Goal: Information Seeking & Learning: Learn about a topic

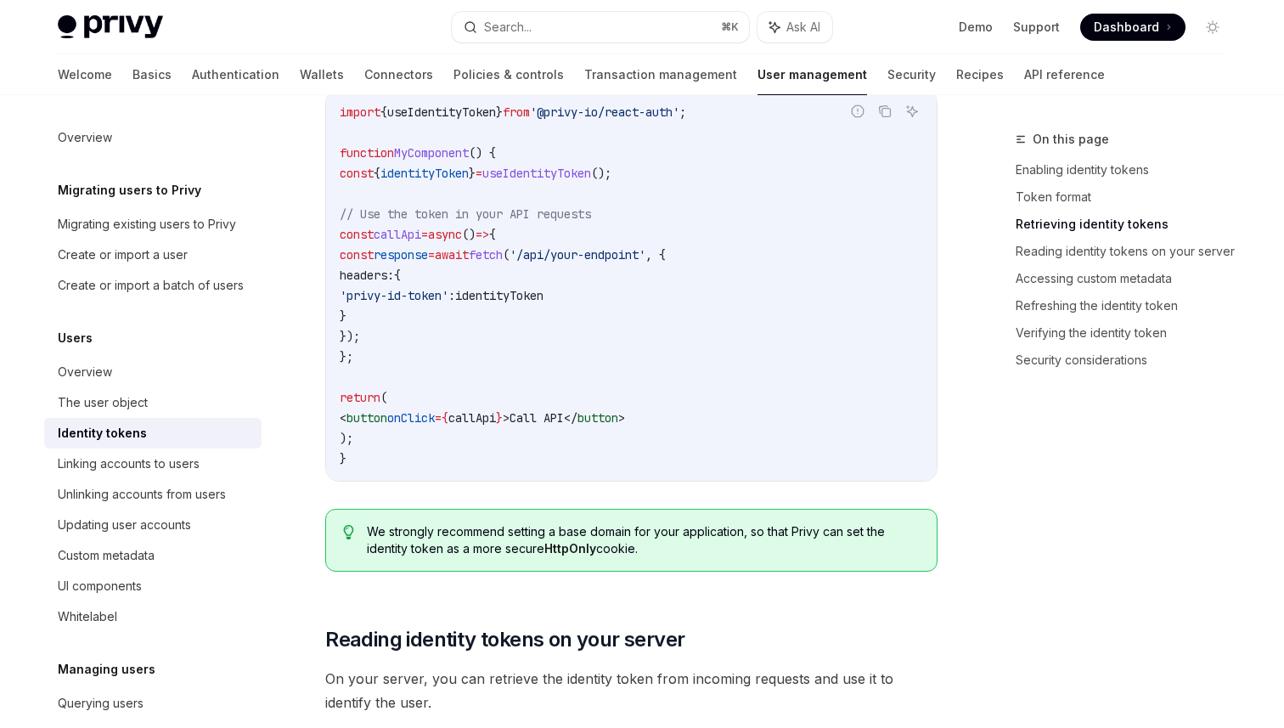
scroll to position [1745, 0]
click at [728, 201] on code "import { useIdentityToken } from '@privy-io/react-auth' ; function MyComponent …" at bounding box center [632, 286] width 584 height 367
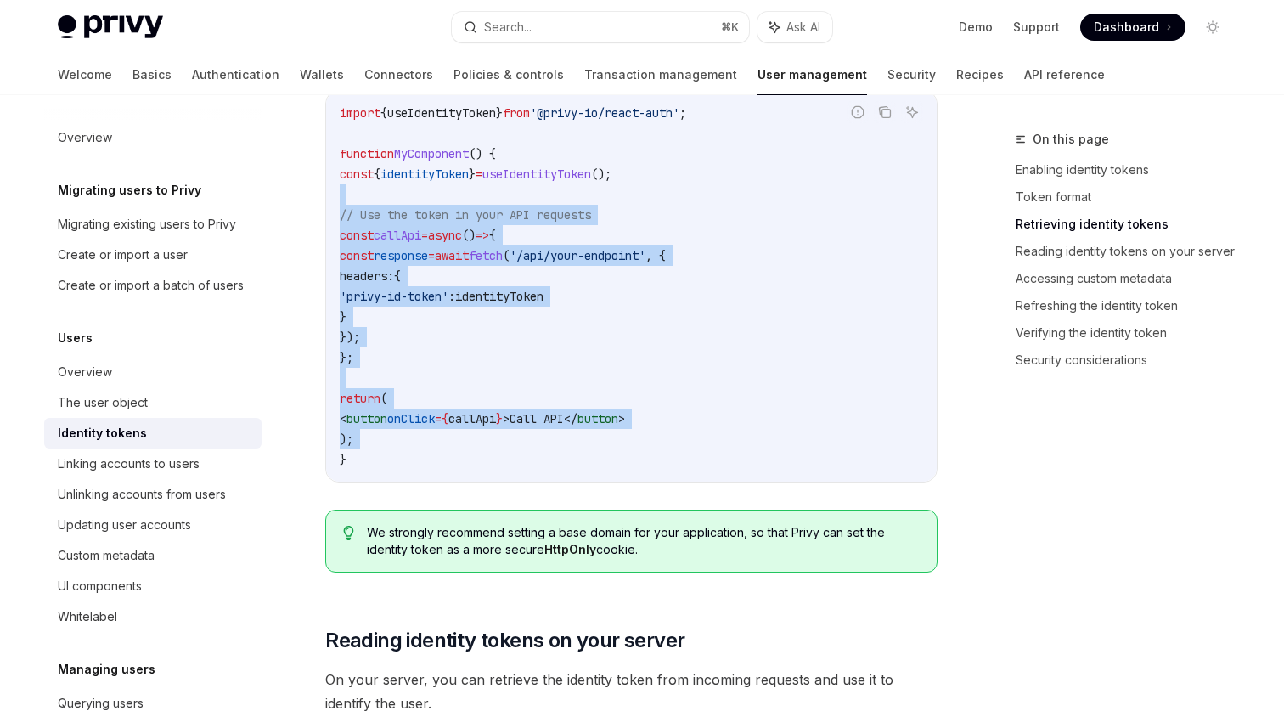
drag, startPoint x: 728, startPoint y: 201, endPoint x: 720, endPoint y: 461, distance: 260.0
click at [720, 461] on code "import { useIdentityToken } from '@privy-io/react-auth' ; function MyComponent …" at bounding box center [632, 286] width 584 height 367
click at [715, 464] on code "import { useIdentityToken } from '@privy-io/react-auth' ; function MyComponent …" at bounding box center [632, 286] width 584 height 367
drag, startPoint x: 550, startPoint y: 422, endPoint x: 351, endPoint y: 165, distance: 325.2
click at [351, 165] on code "import { useIdentityToken } from '@privy-io/react-auth' ; function MyComponent …" at bounding box center [632, 286] width 584 height 367
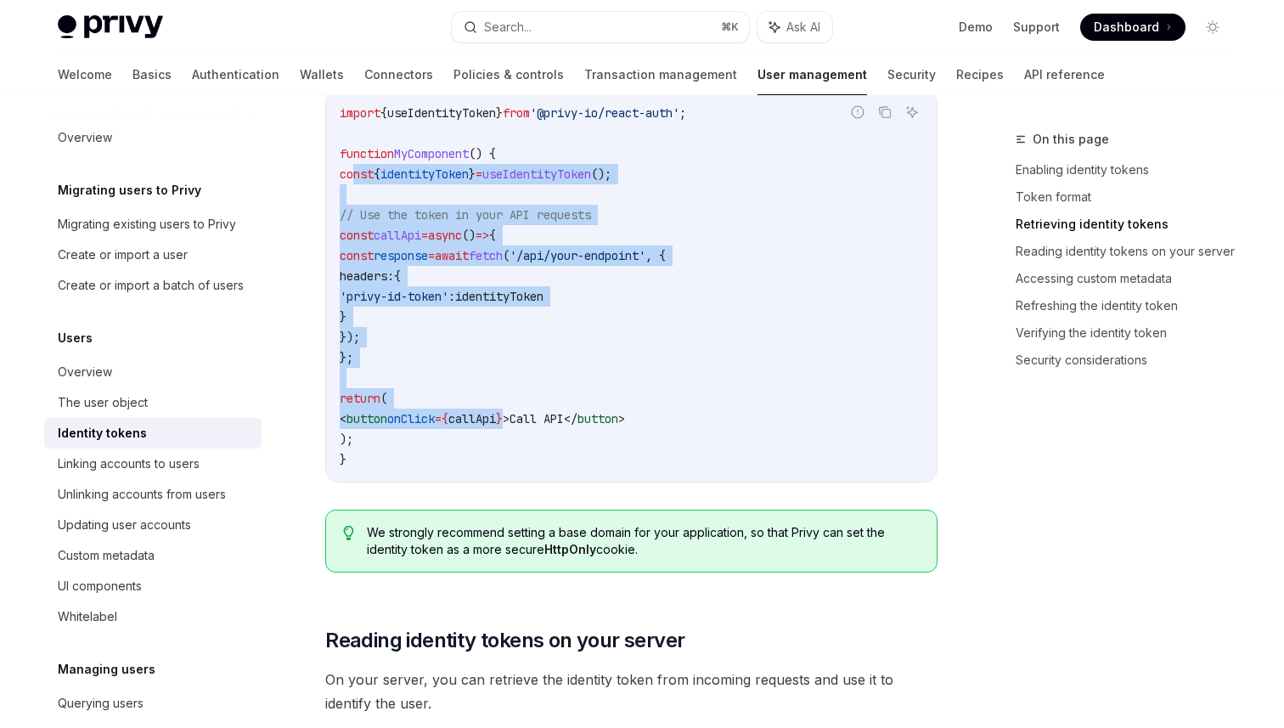
click at [383, 199] on code "import { useIdentityToken } from '@privy-io/react-auth' ; function MyComponent …" at bounding box center [632, 286] width 584 height 367
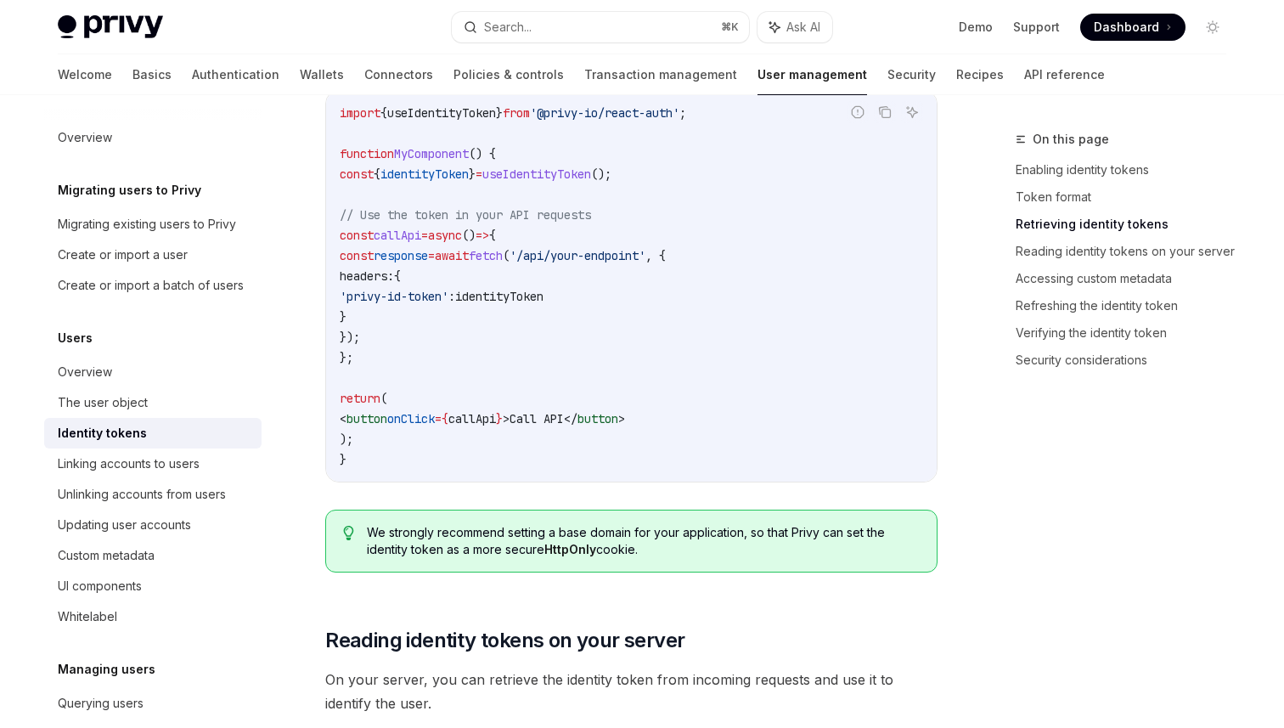
click at [373, 192] on code "import { useIdentityToken } from '@privy-io/react-auth' ; function MyComponent …" at bounding box center [632, 286] width 584 height 367
click at [355, 166] on span "const" at bounding box center [357, 173] width 34 height 15
copy code "const { identityToken } = useIdentityToken ();"
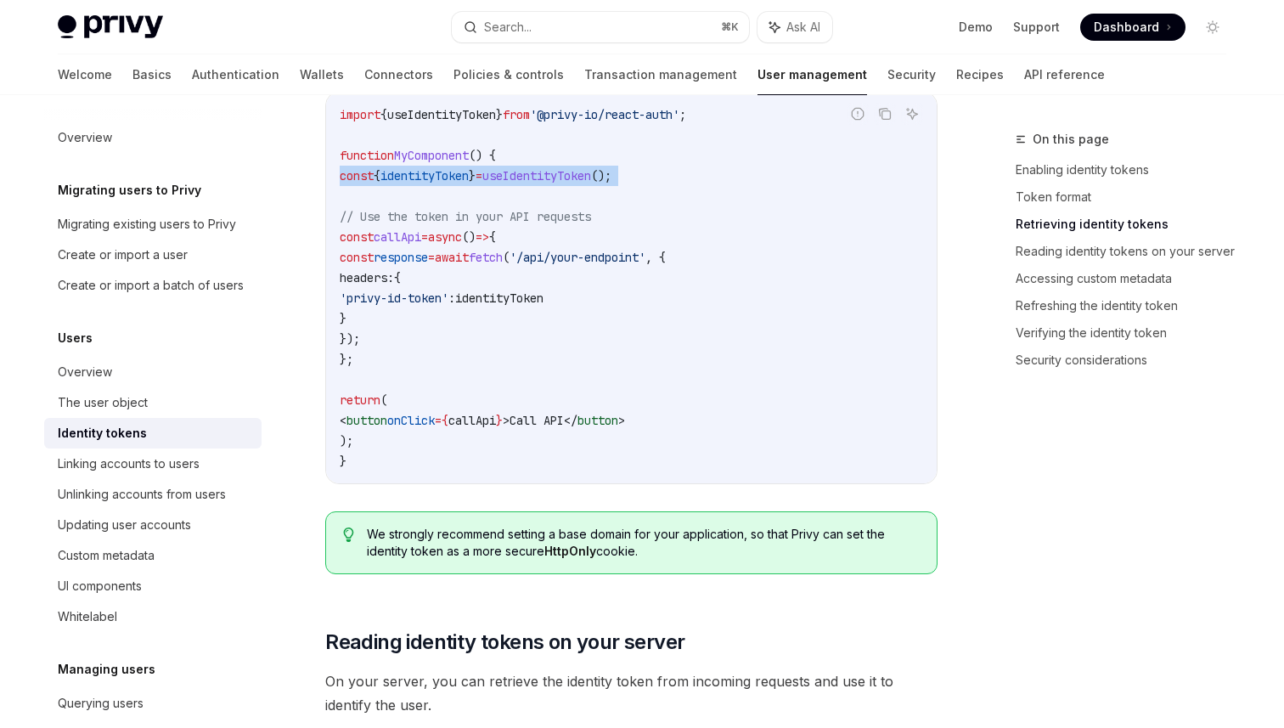
scroll to position [1790, 0]
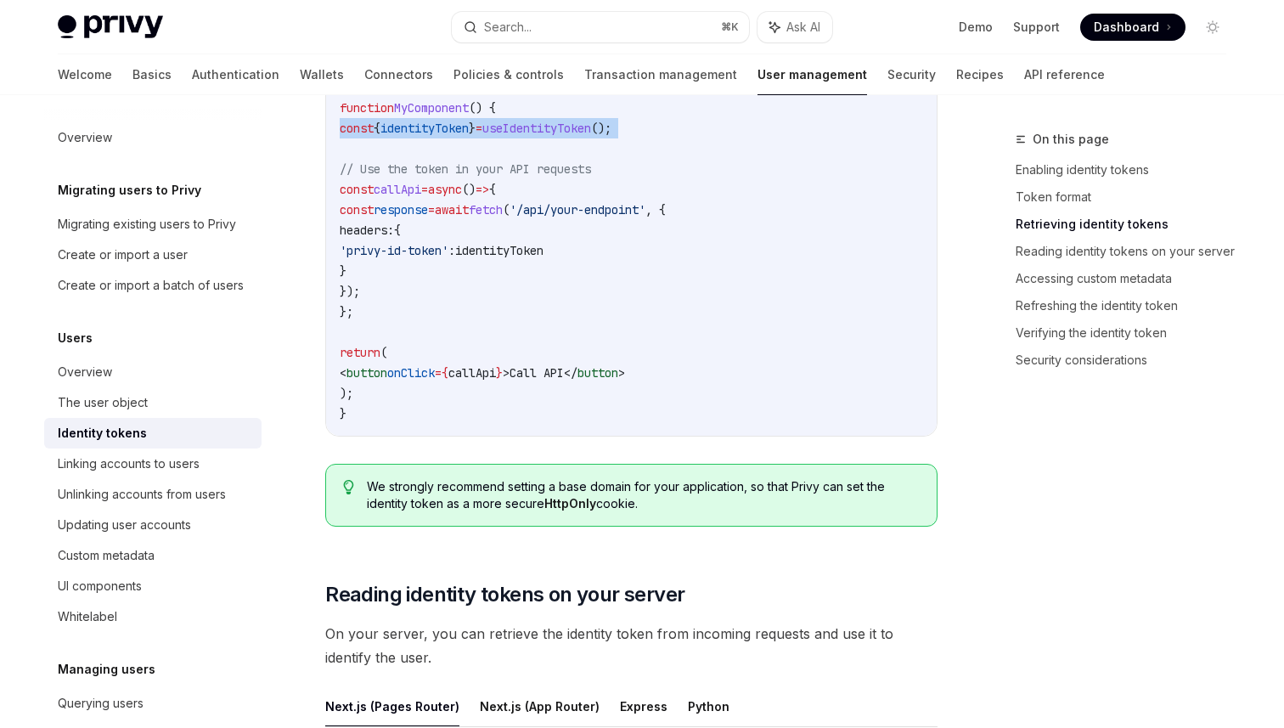
click at [601, 184] on code "import { useIdentityToken } from '@privy-io/react-auth' ; function MyComponent …" at bounding box center [632, 240] width 584 height 367
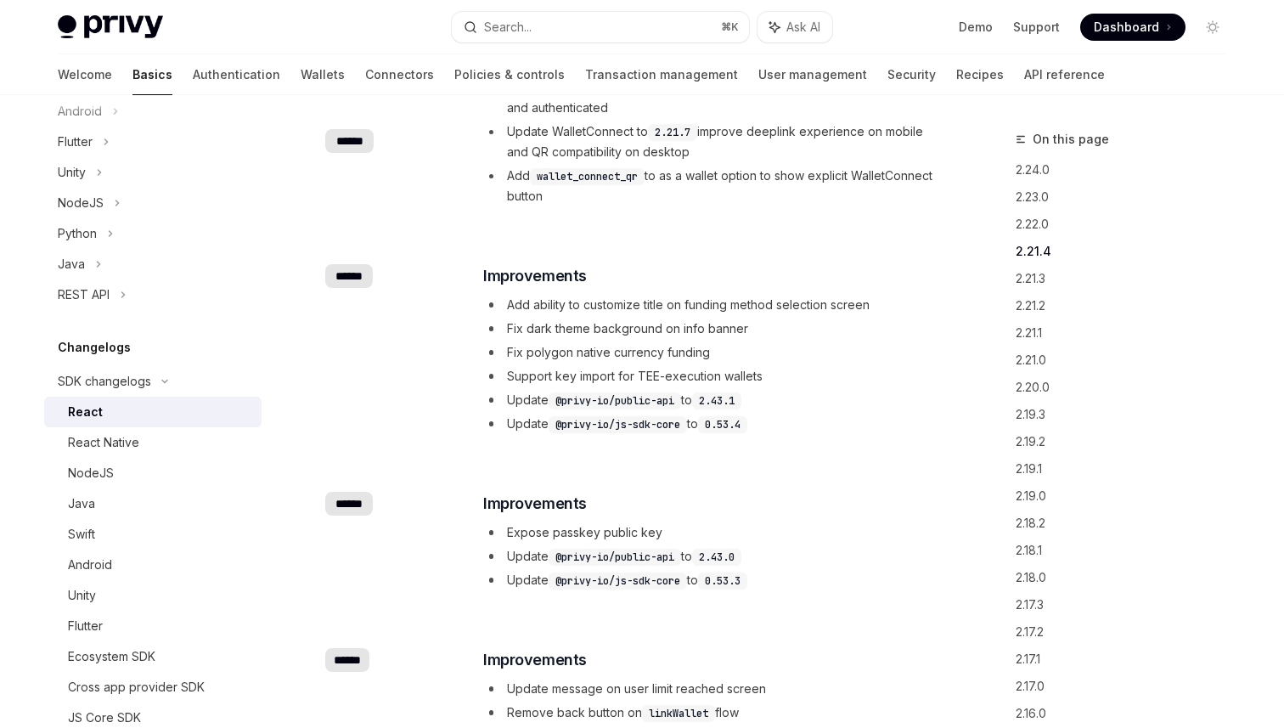
scroll to position [1294, 0]
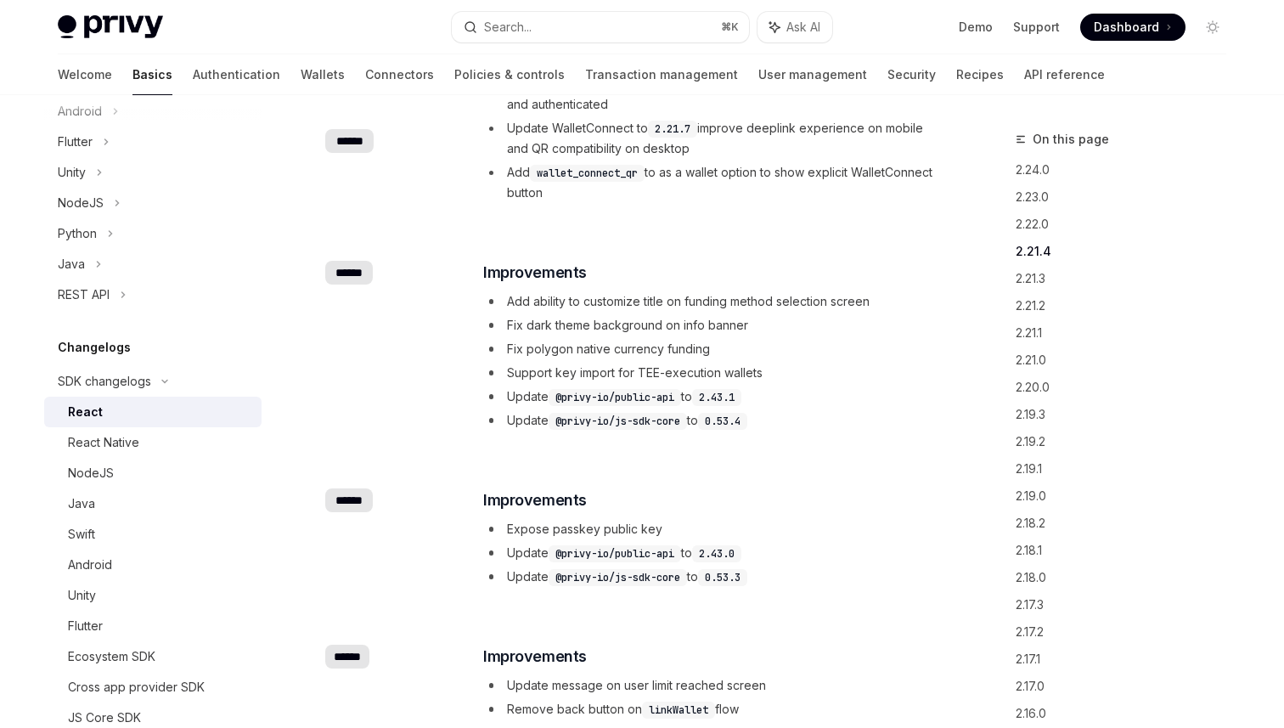
click at [718, 365] on span "Support key import for TEE-execution wallets" at bounding box center [635, 372] width 256 height 14
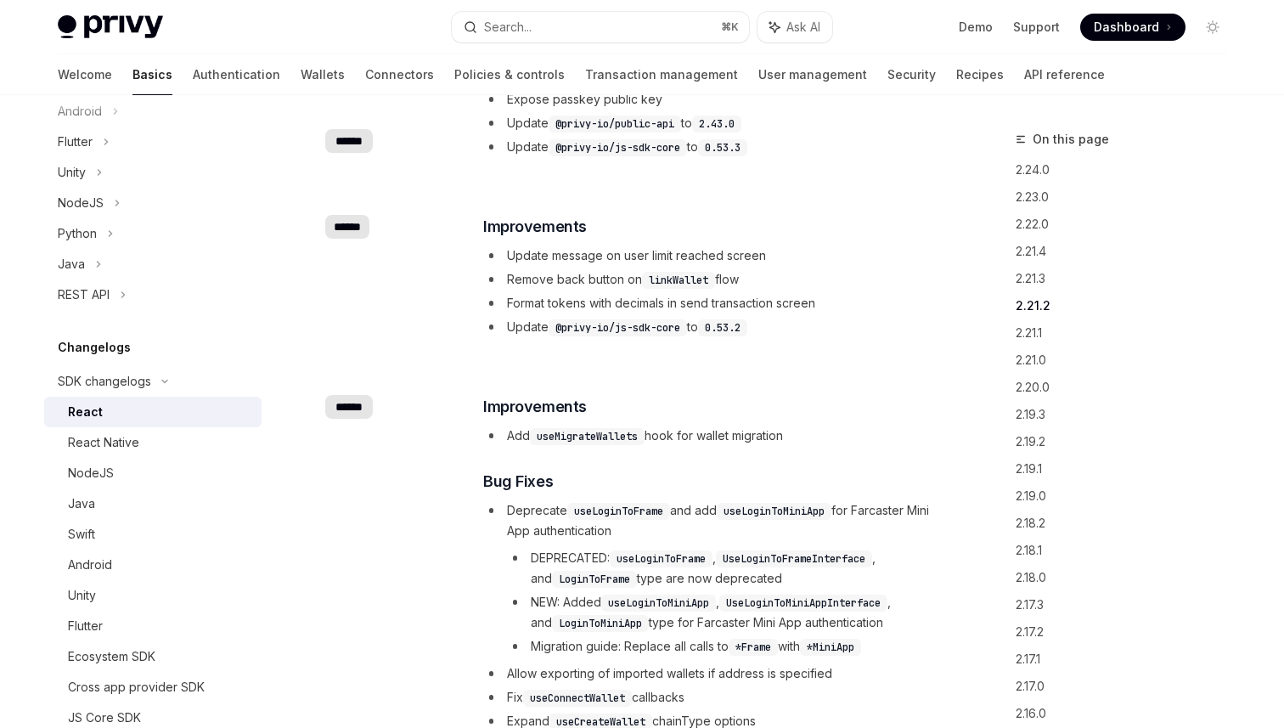
scroll to position [1728, 0]
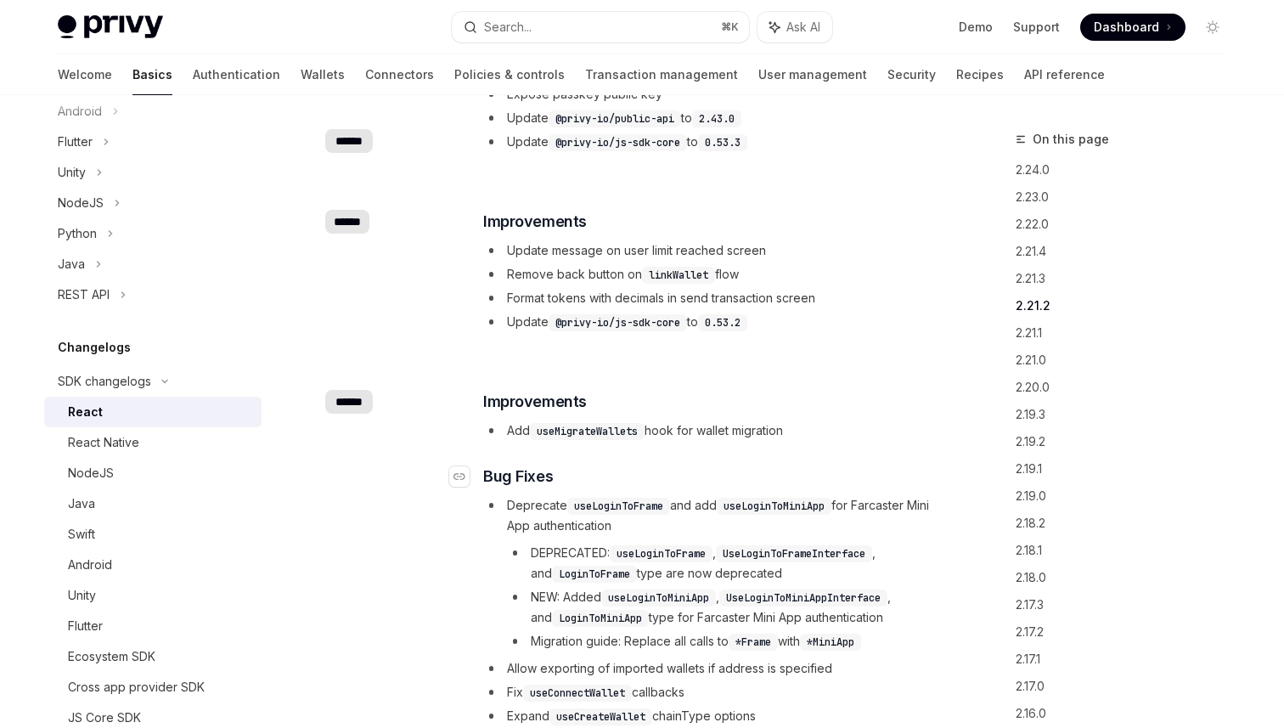
click at [840, 465] on h3 "​ Bug Fixes" at bounding box center [709, 477] width 453 height 24
click at [555, 439] on div "​ Improvements Add useMigrateWallets hook for wallet migration ​ Bug Fixes Depr…" at bounding box center [709, 607] width 453 height 435
click at [589, 420] on div "​ Improvements Add useMigrateWallets hook for wallet migration ​ Bug Fixes Depr…" at bounding box center [709, 607] width 453 height 435
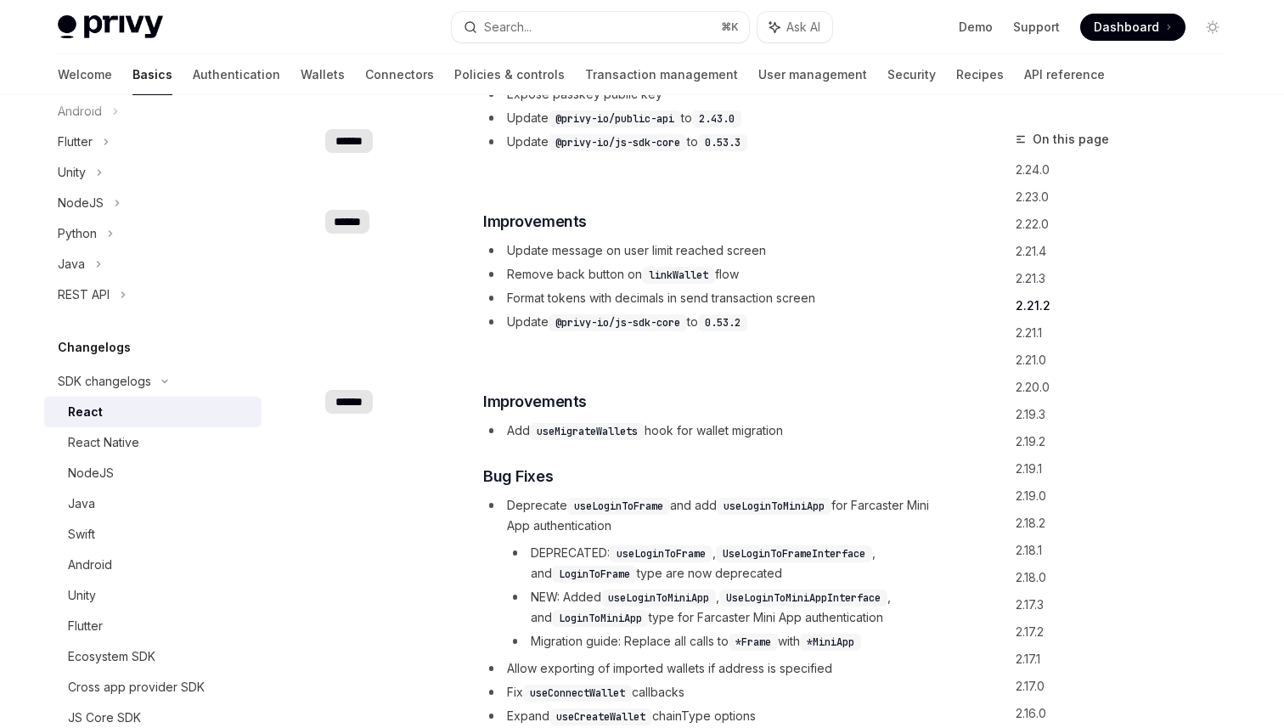
click at [587, 423] on code "useMigrateWallets" at bounding box center [587, 431] width 115 height 17
copy code "useMigrateWallets"
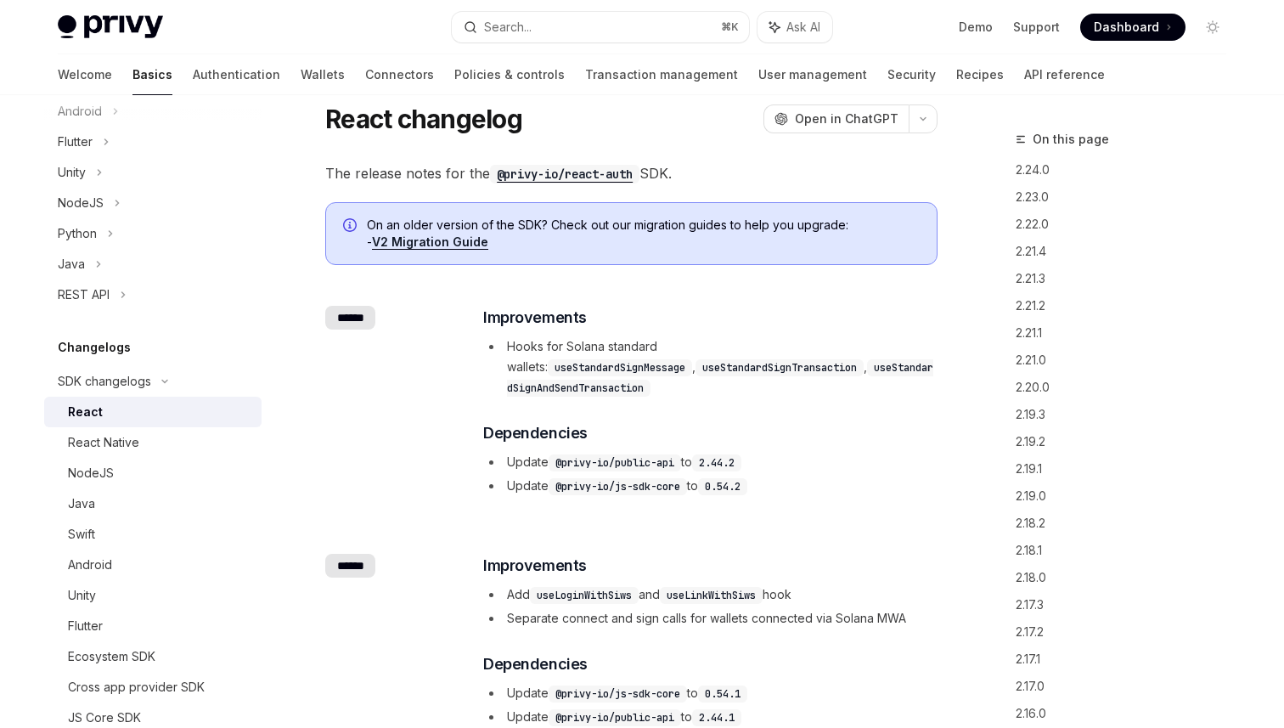
scroll to position [0, 0]
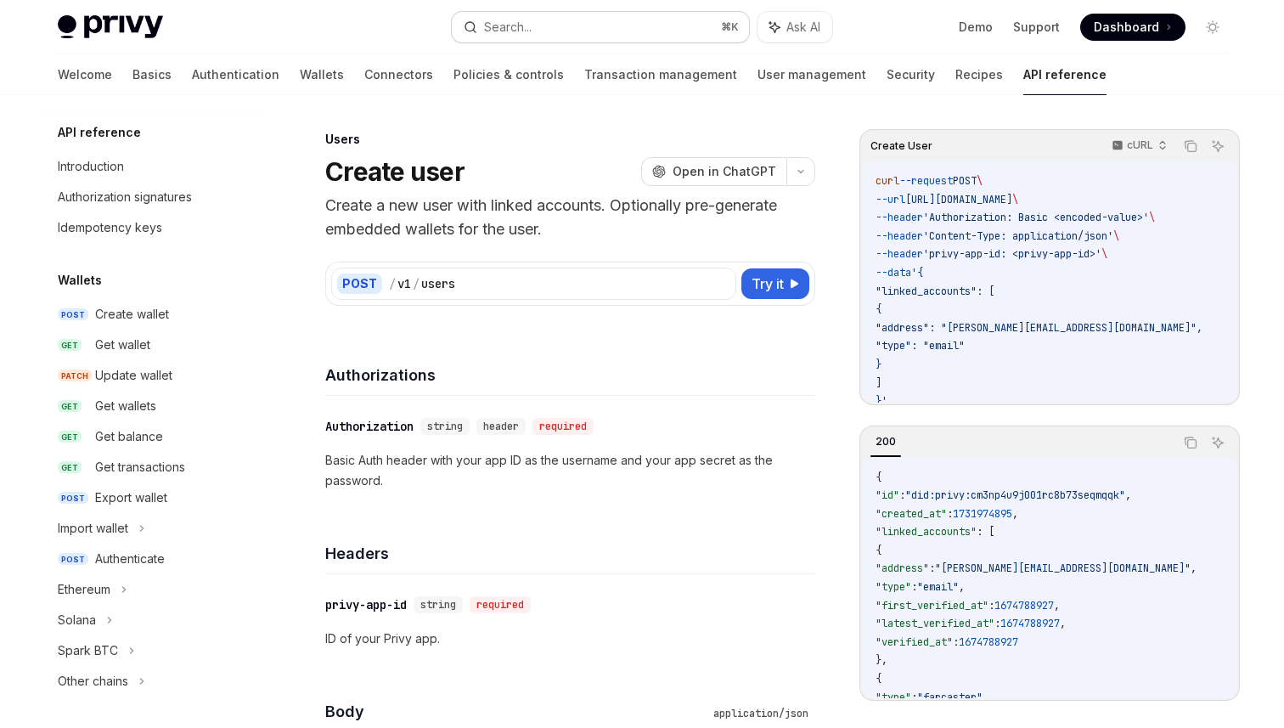
scroll to position [1187, 0]
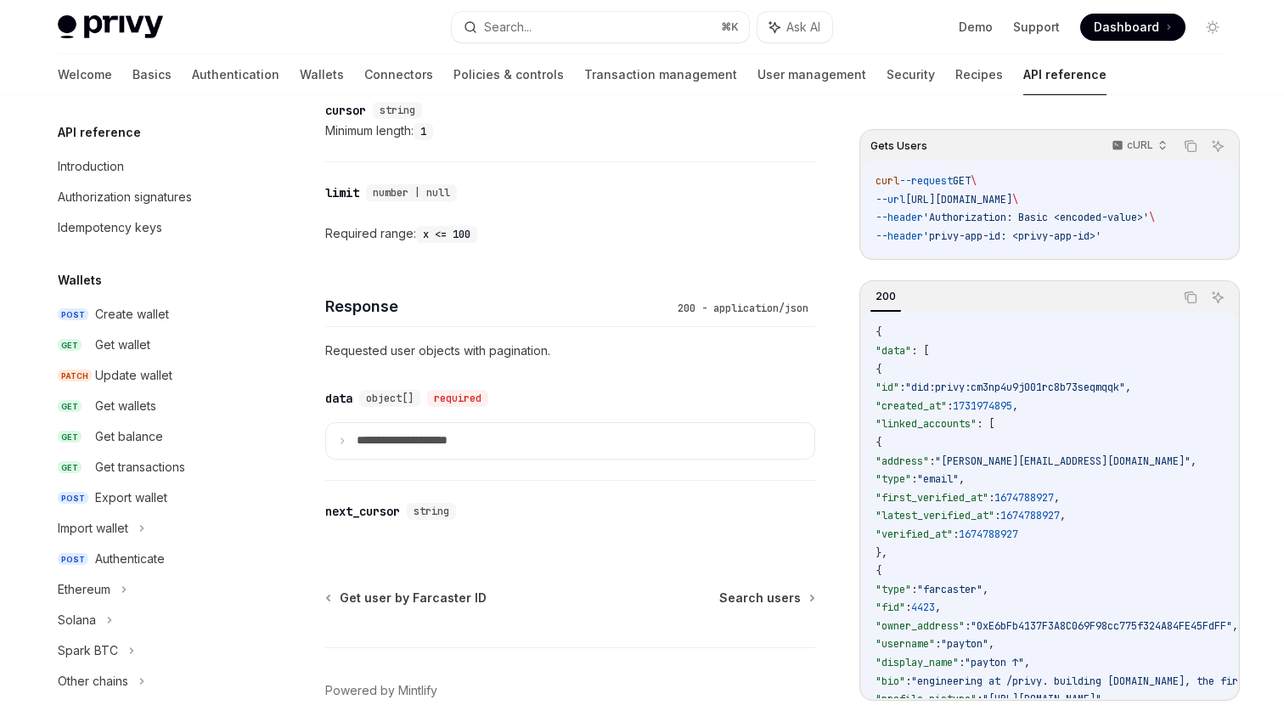
scroll to position [1057, 0]
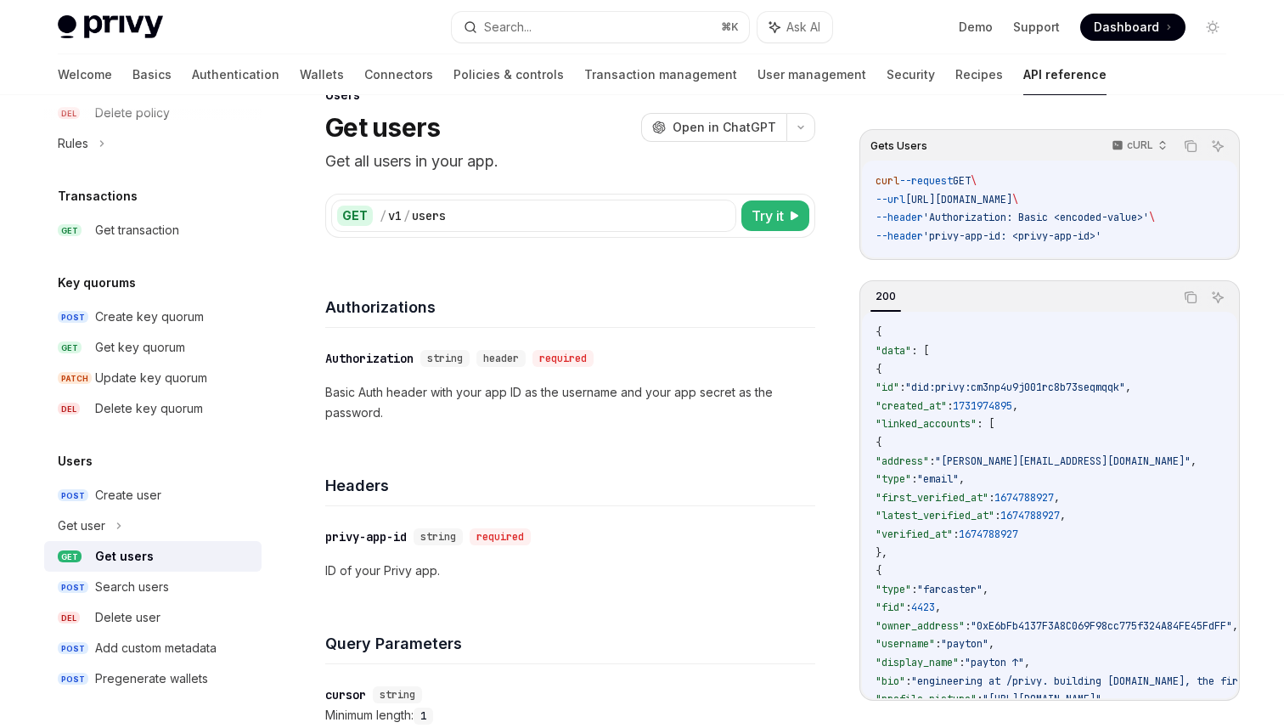
type textarea "*"
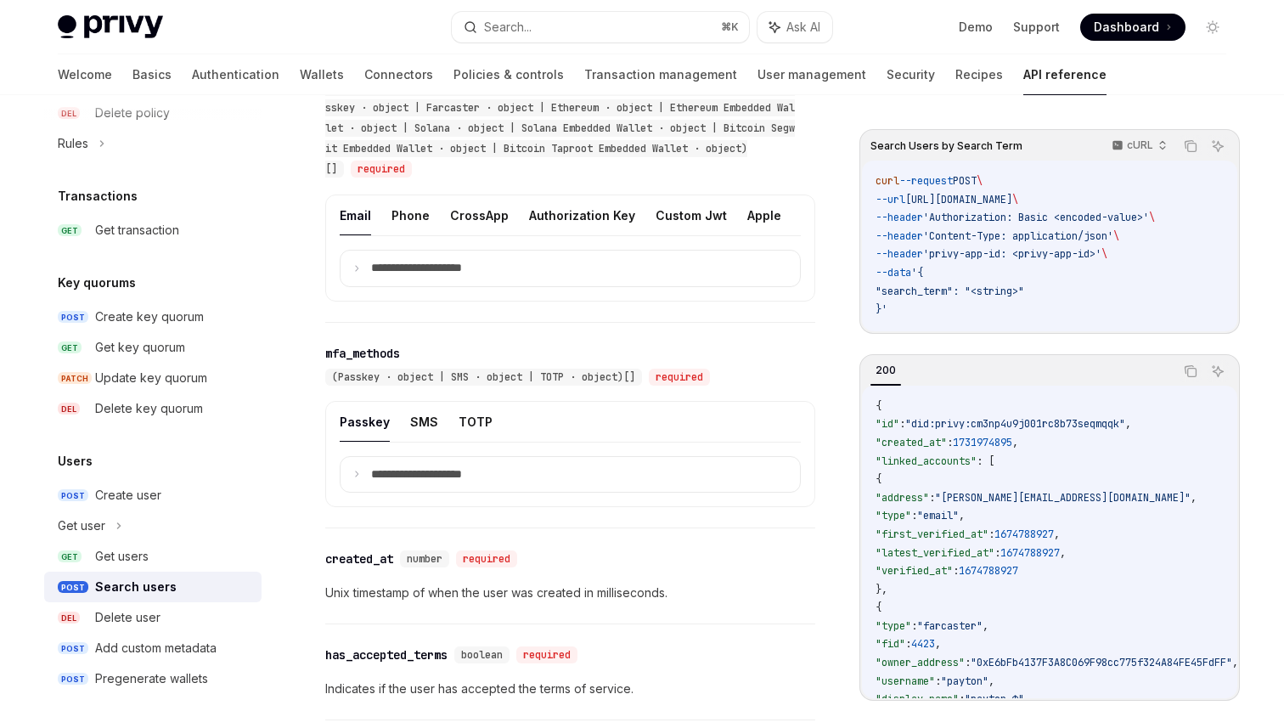
scroll to position [1226, 0]
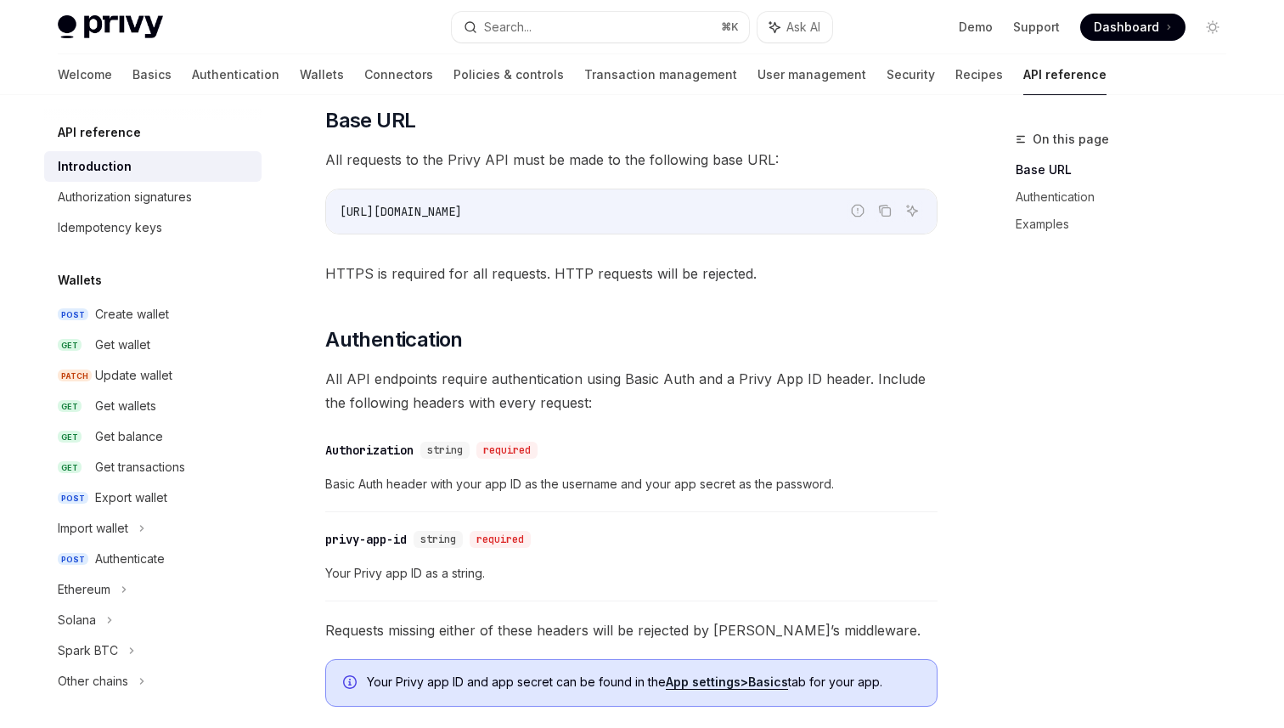
scroll to position [347, 0]
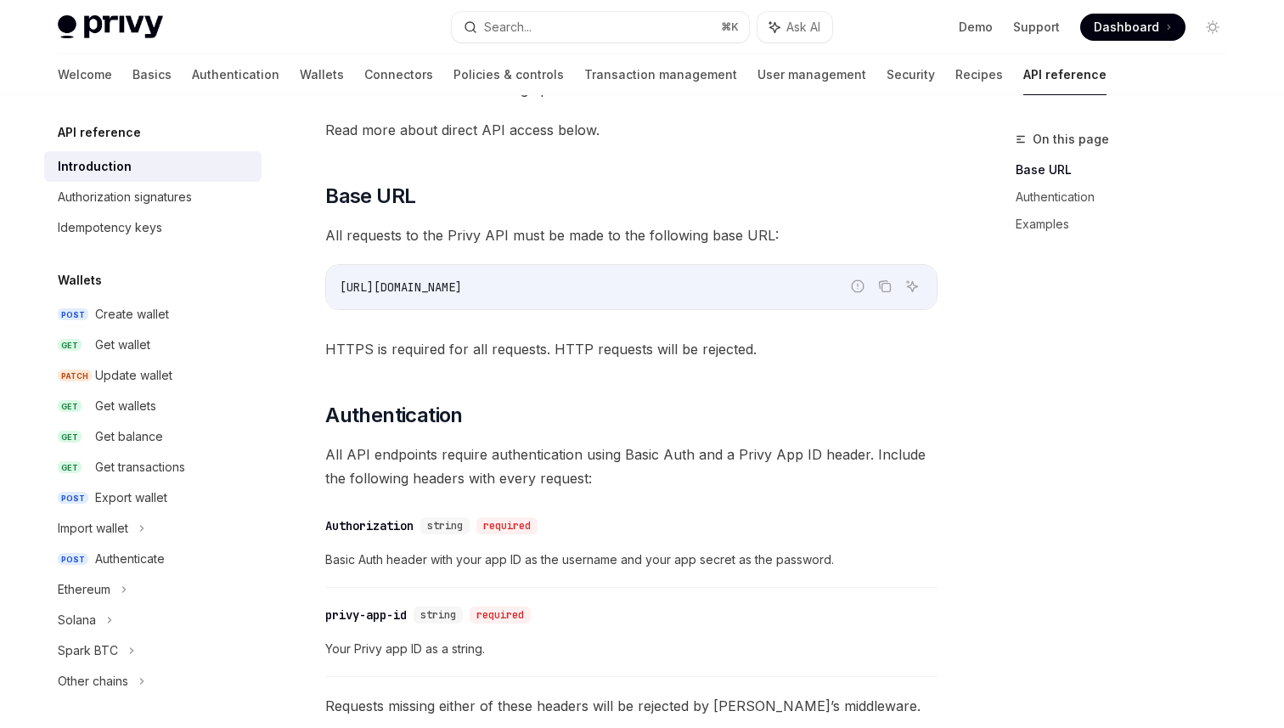
type textarea "*"
click at [405, 294] on span "https://api.privy.io" at bounding box center [401, 286] width 122 height 15
copy span "api"
click at [405, 294] on span "https://api.privy.io" at bounding box center [401, 286] width 122 height 15
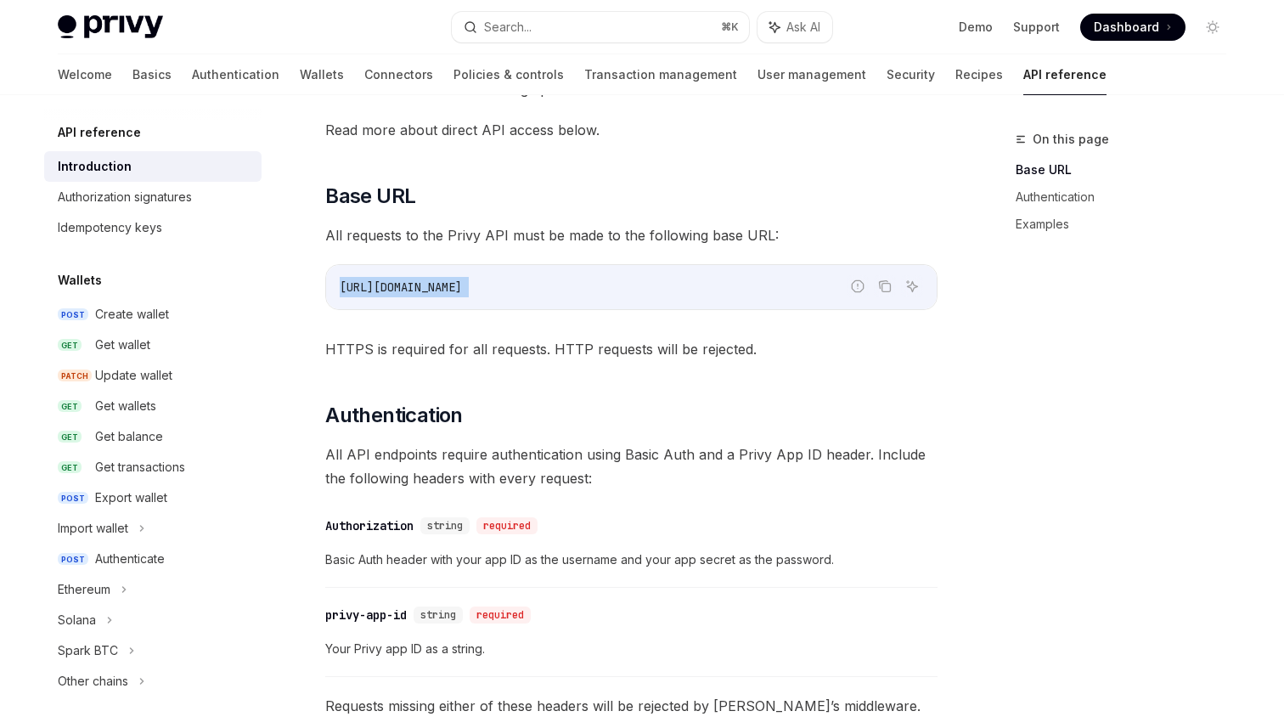
click at [405, 294] on span "https://api.privy.io" at bounding box center [401, 286] width 122 height 15
copy div "https://api.privy.io"
click at [183, 294] on div "API reference Introduction Authorization signatures Idempotency keys Wallets PO…" at bounding box center [642, 599] width 1250 height 1703
click at [512, 20] on div "Search..." at bounding box center [508, 27] width 48 height 20
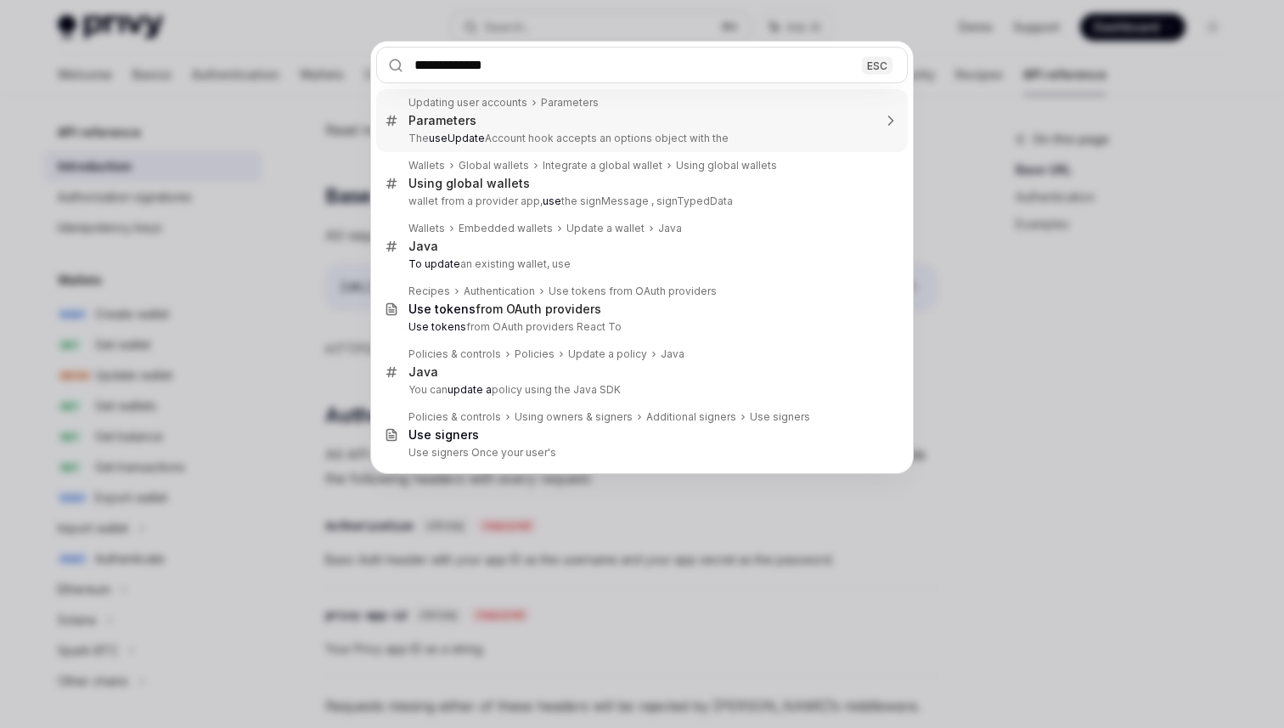
type input "**********"
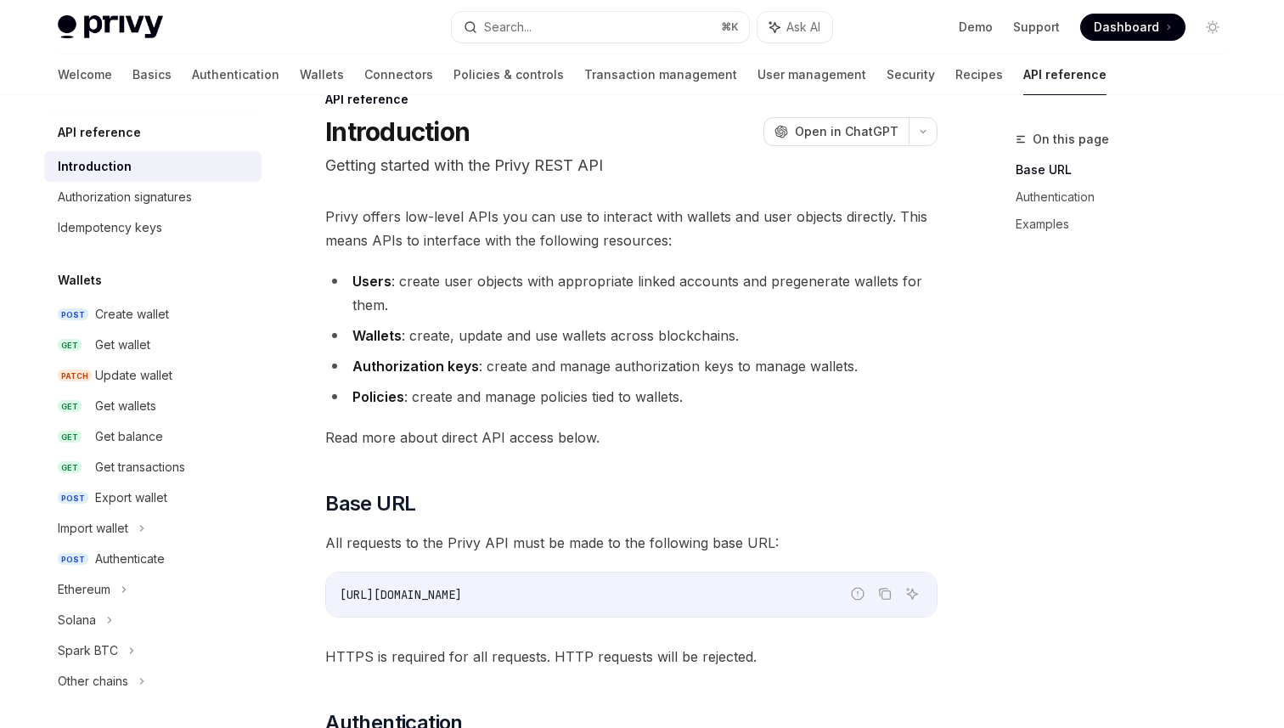
scroll to position [43, 0]
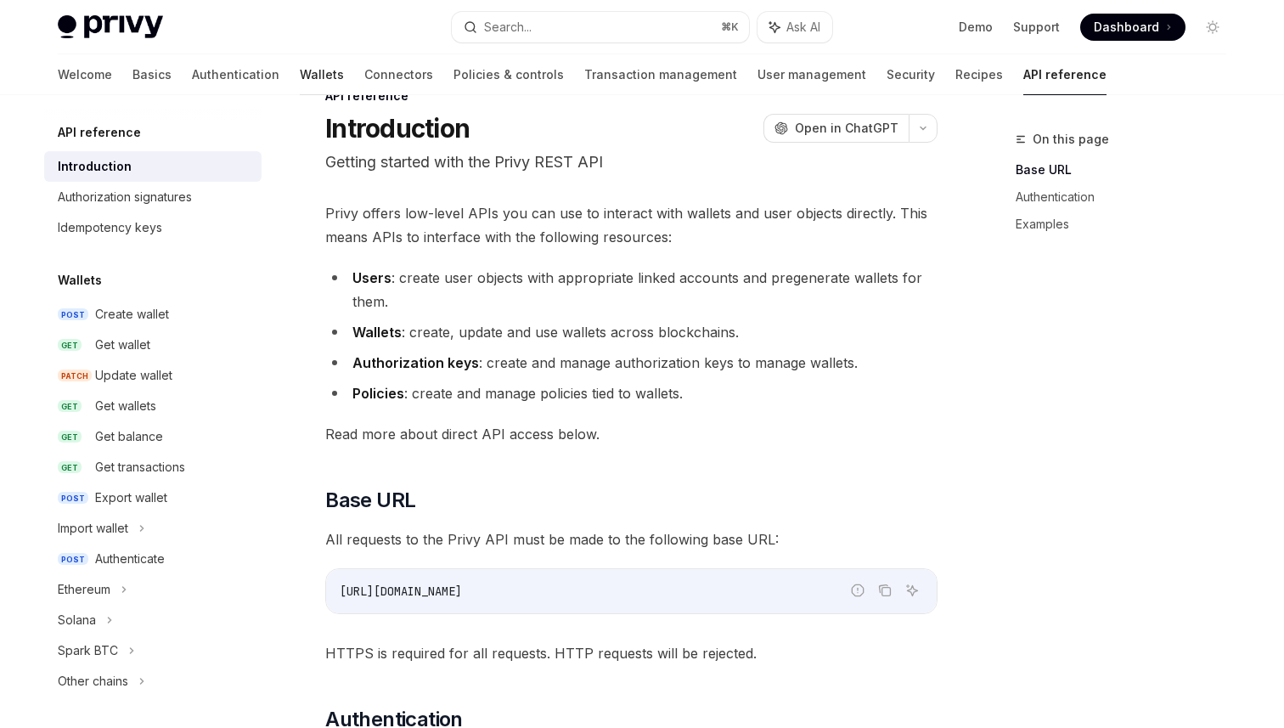
click at [300, 72] on link "Wallets" at bounding box center [322, 74] width 44 height 41
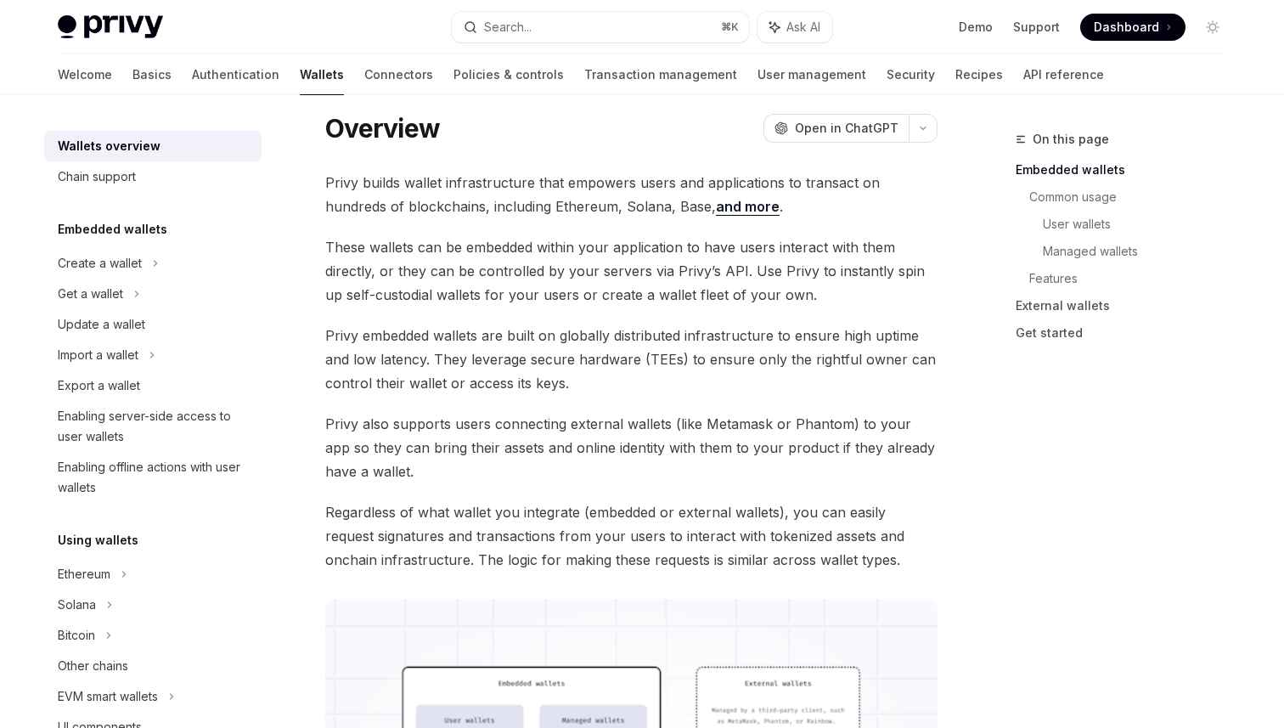
click at [195, 82] on link "Authentication" at bounding box center [235, 74] width 87 height 41
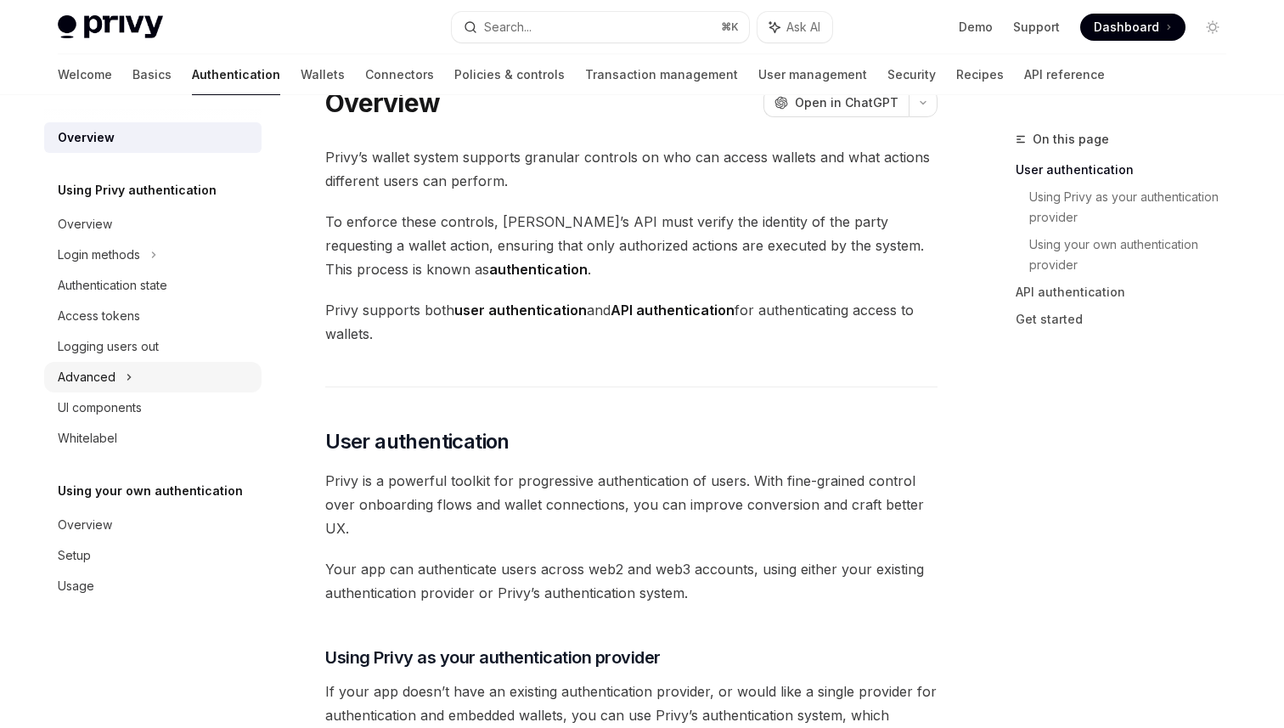
click at [119, 372] on div "Advanced" at bounding box center [152, 377] width 217 height 31
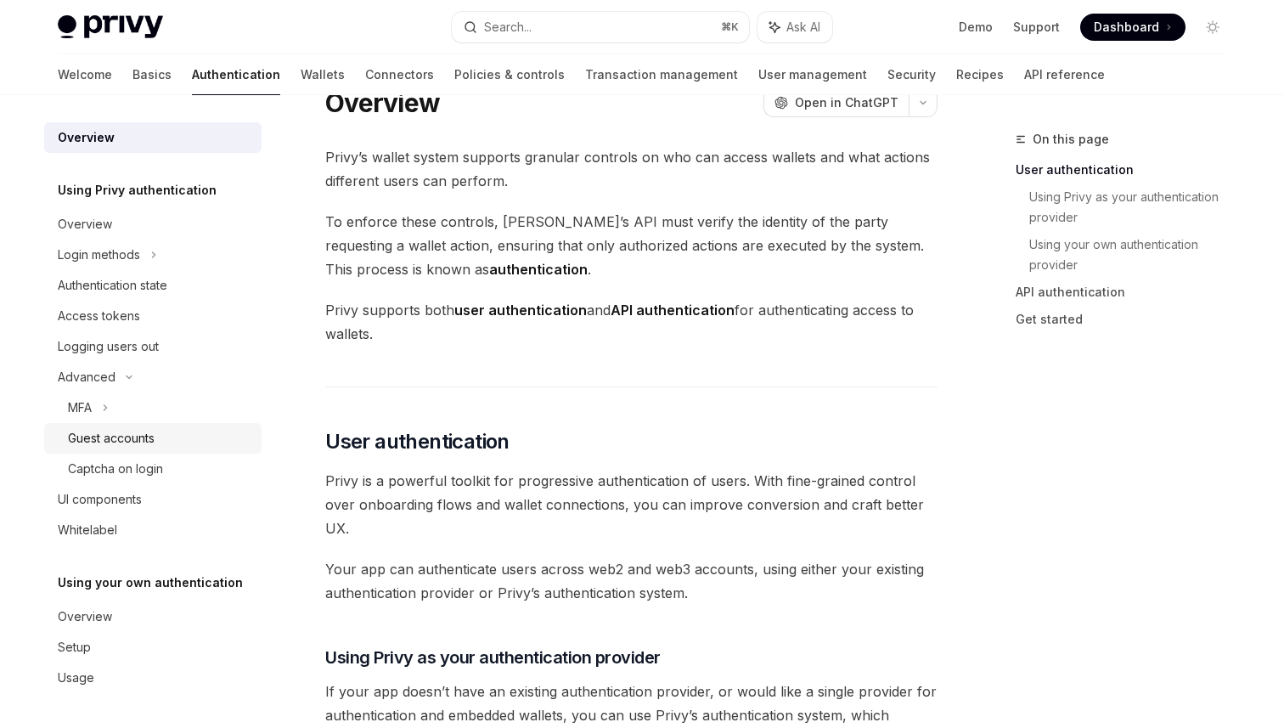
click at [202, 453] on link "Guest accounts" at bounding box center [152, 438] width 217 height 31
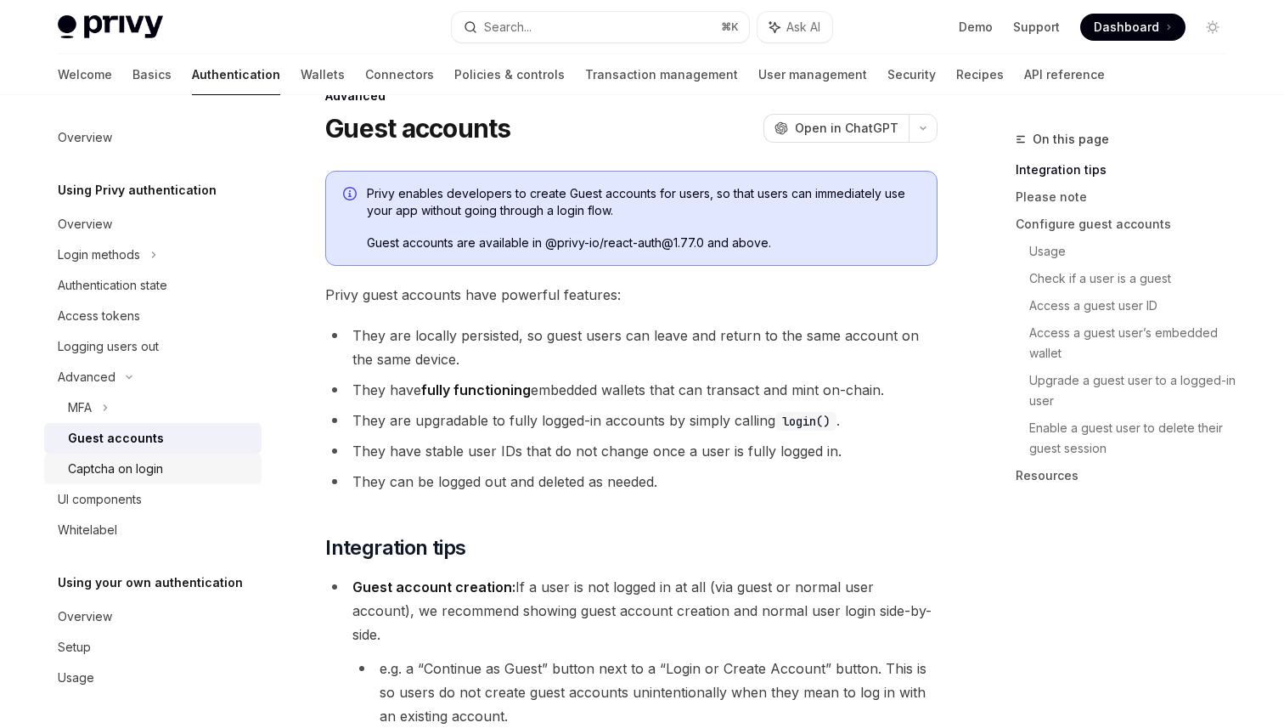
click at [188, 461] on div "Captcha on login" at bounding box center [159, 469] width 183 height 20
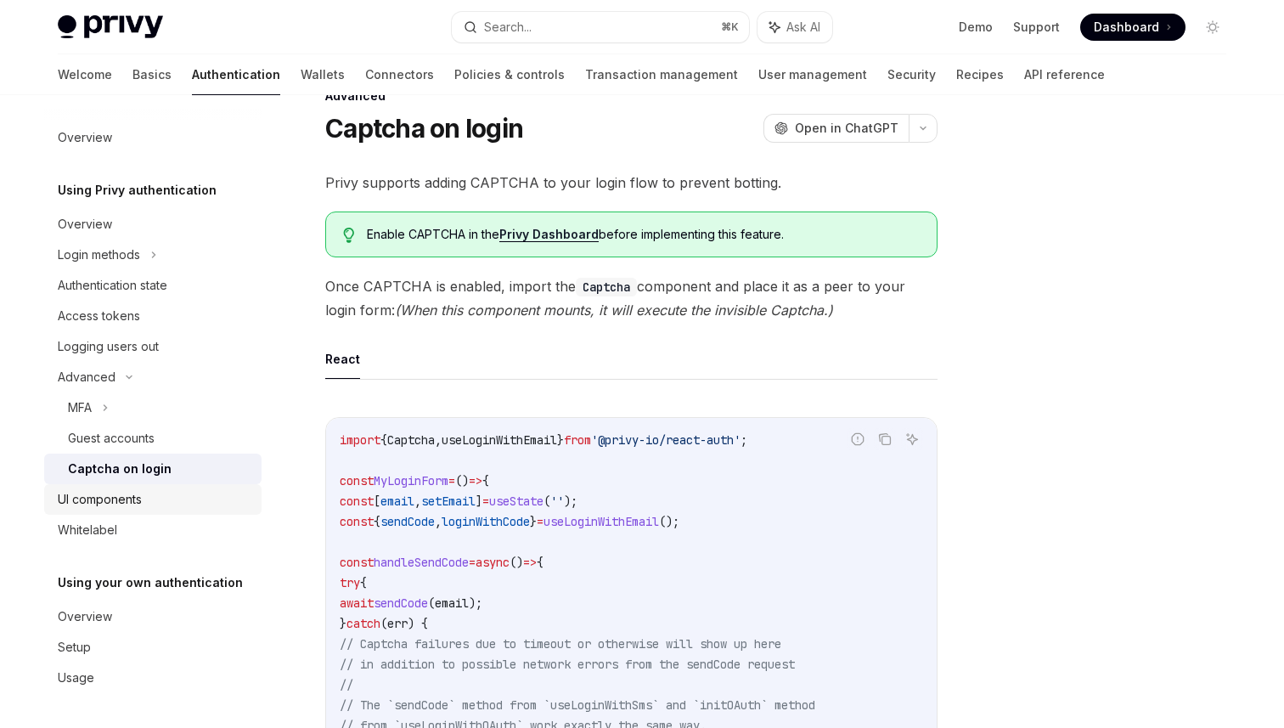
click at [171, 508] on div "UI components" at bounding box center [155, 499] width 194 height 20
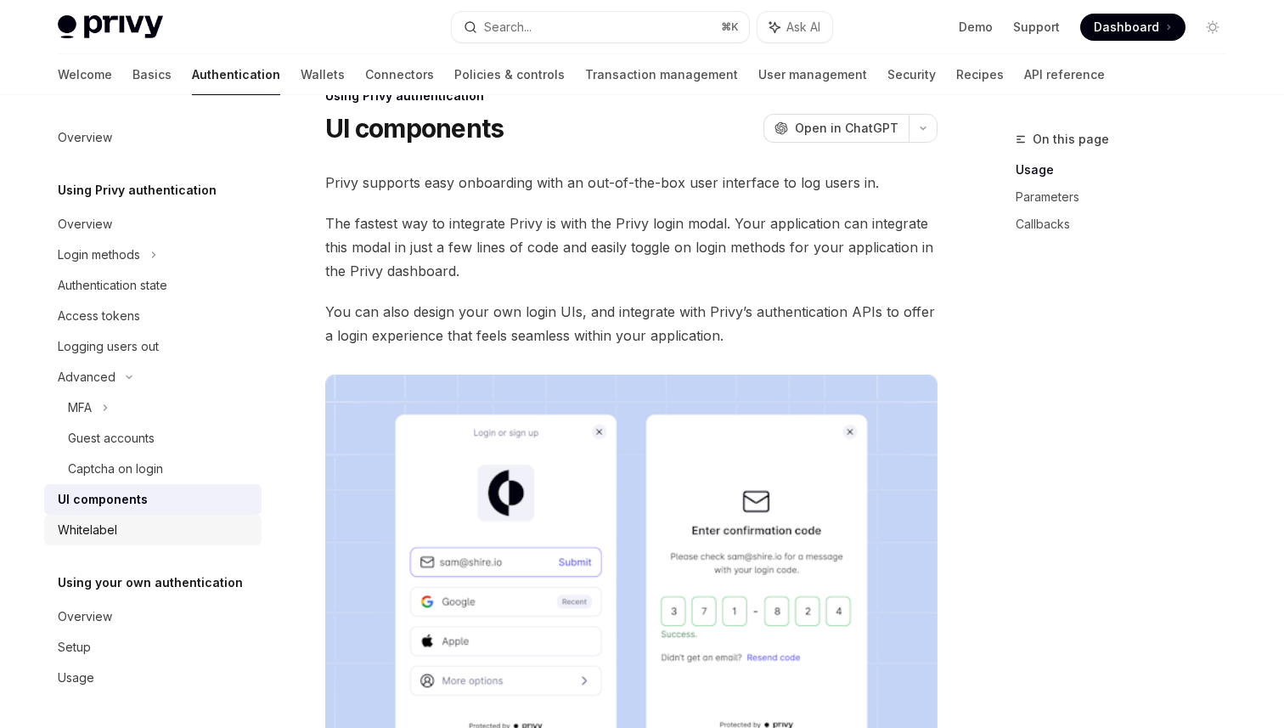
click at [155, 522] on div "Whitelabel" at bounding box center [155, 530] width 194 height 20
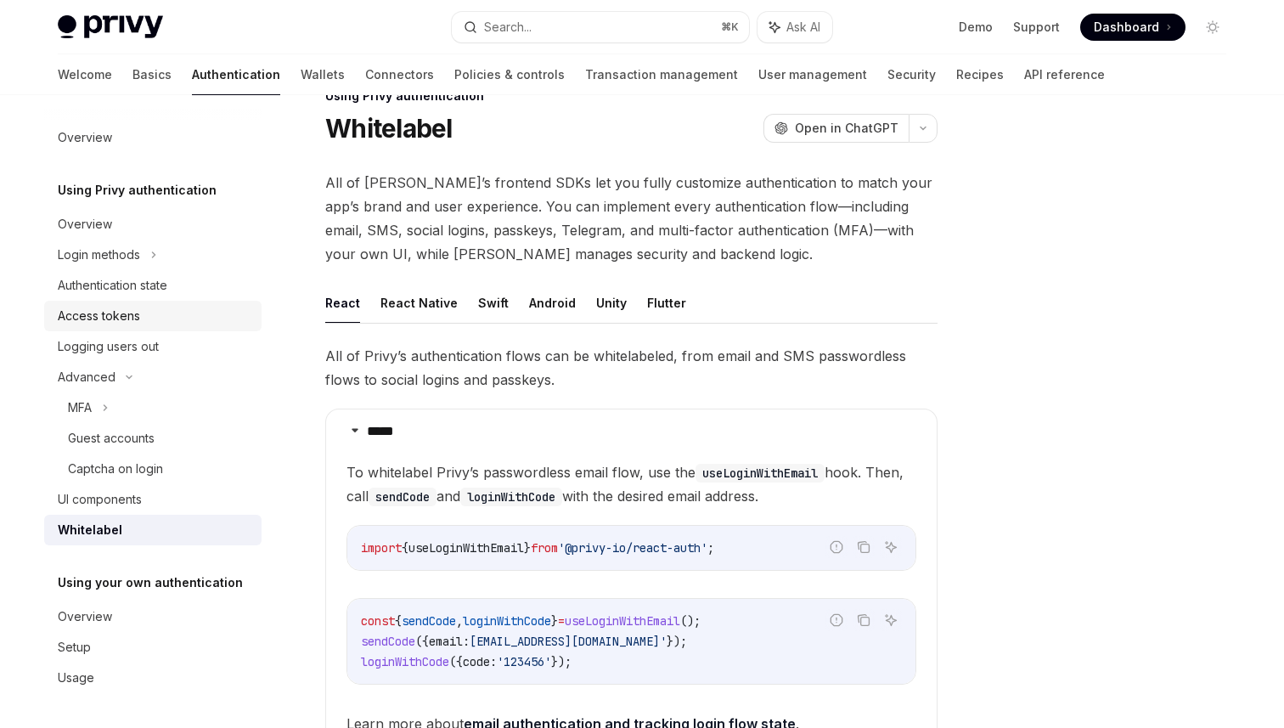
click at [201, 319] on div "Access tokens" at bounding box center [155, 316] width 194 height 20
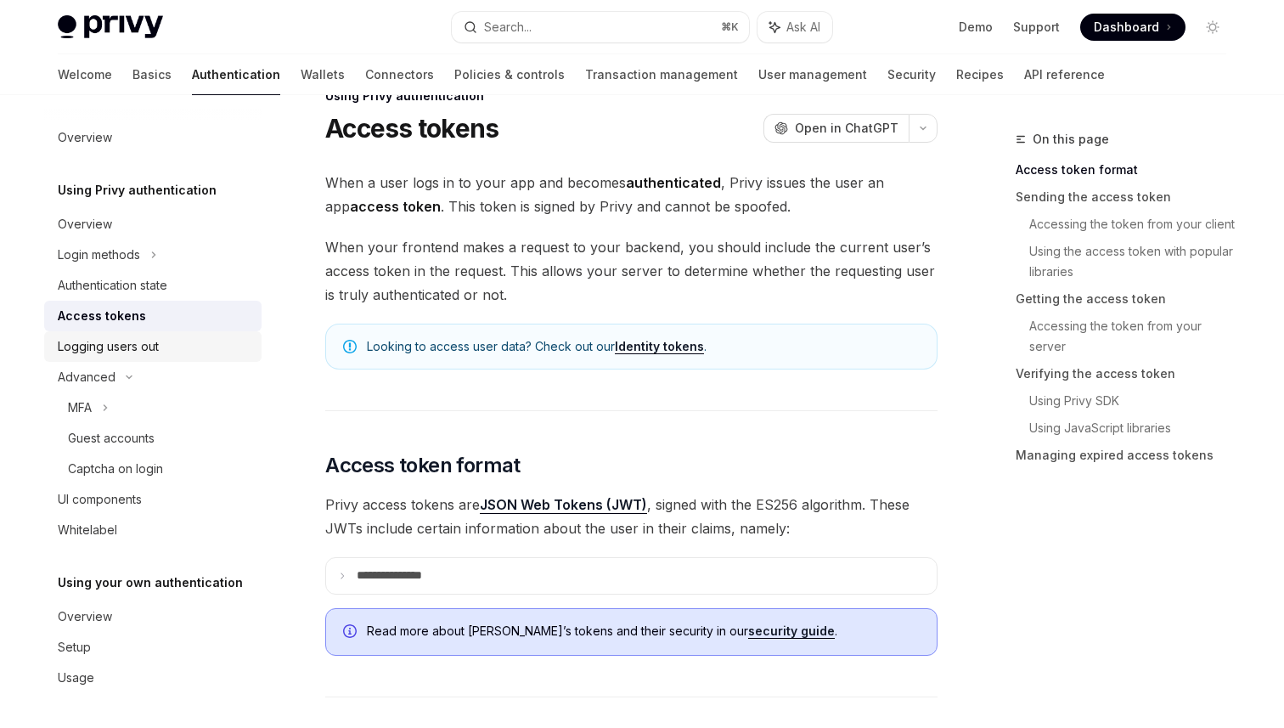
click at [211, 334] on link "Logging users out" at bounding box center [152, 346] width 217 height 31
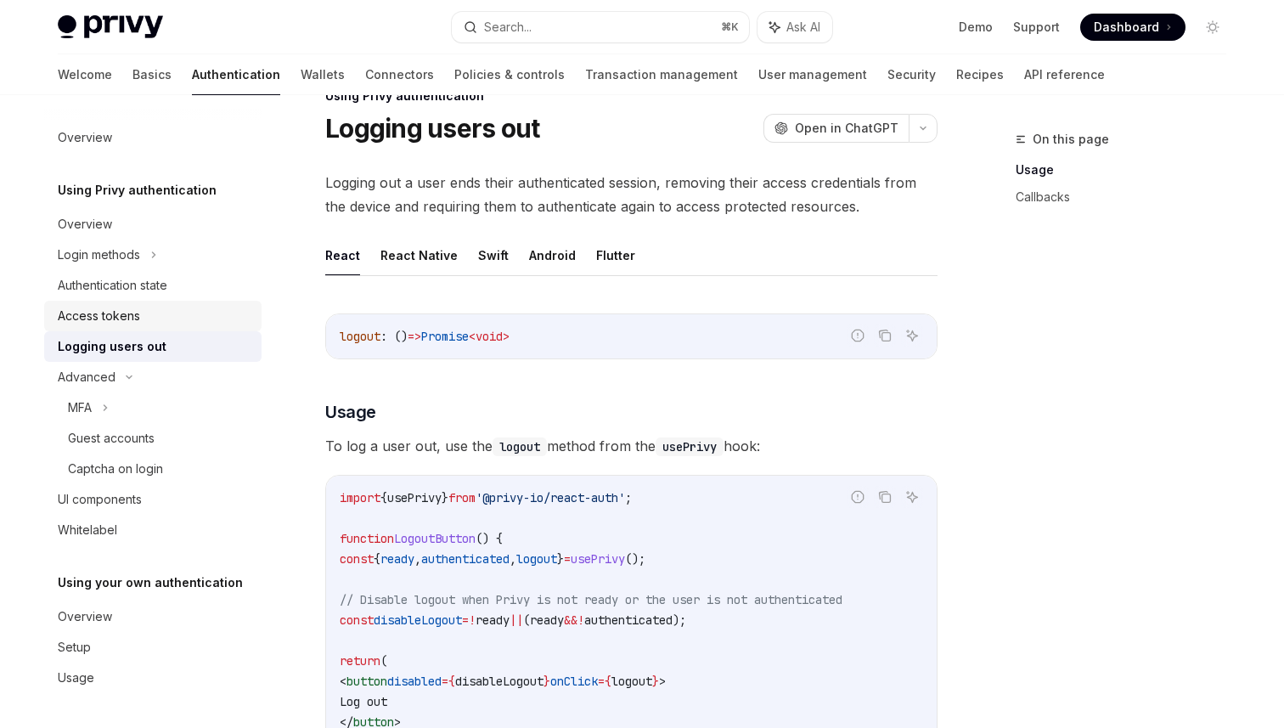
click at [163, 313] on div "Access tokens" at bounding box center [155, 316] width 194 height 20
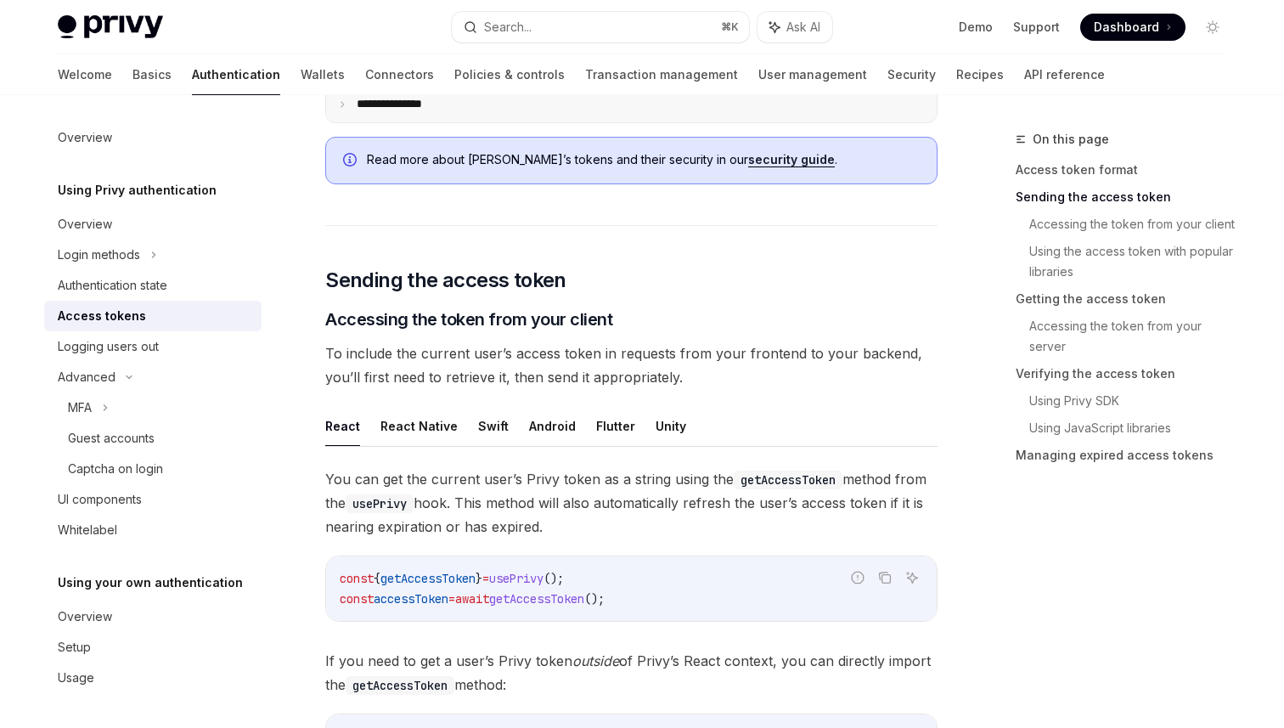
scroll to position [62, 0]
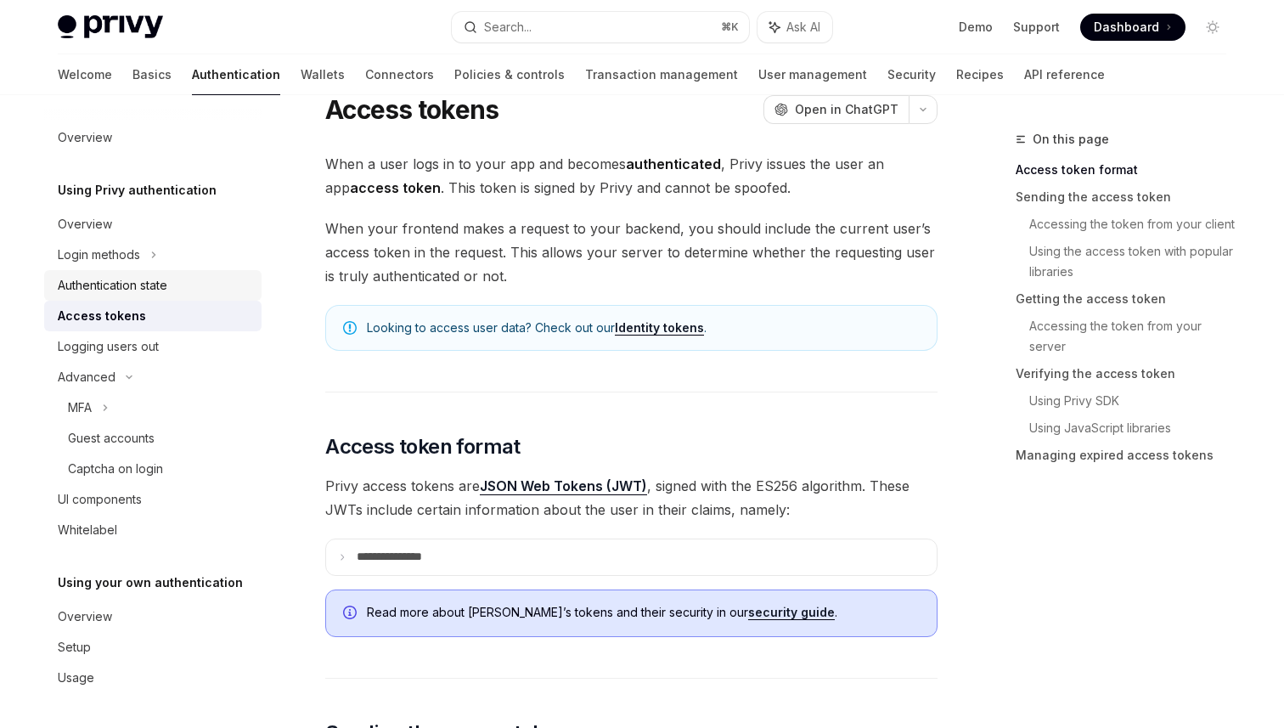
click at [198, 280] on div "Authentication state" at bounding box center [155, 285] width 194 height 20
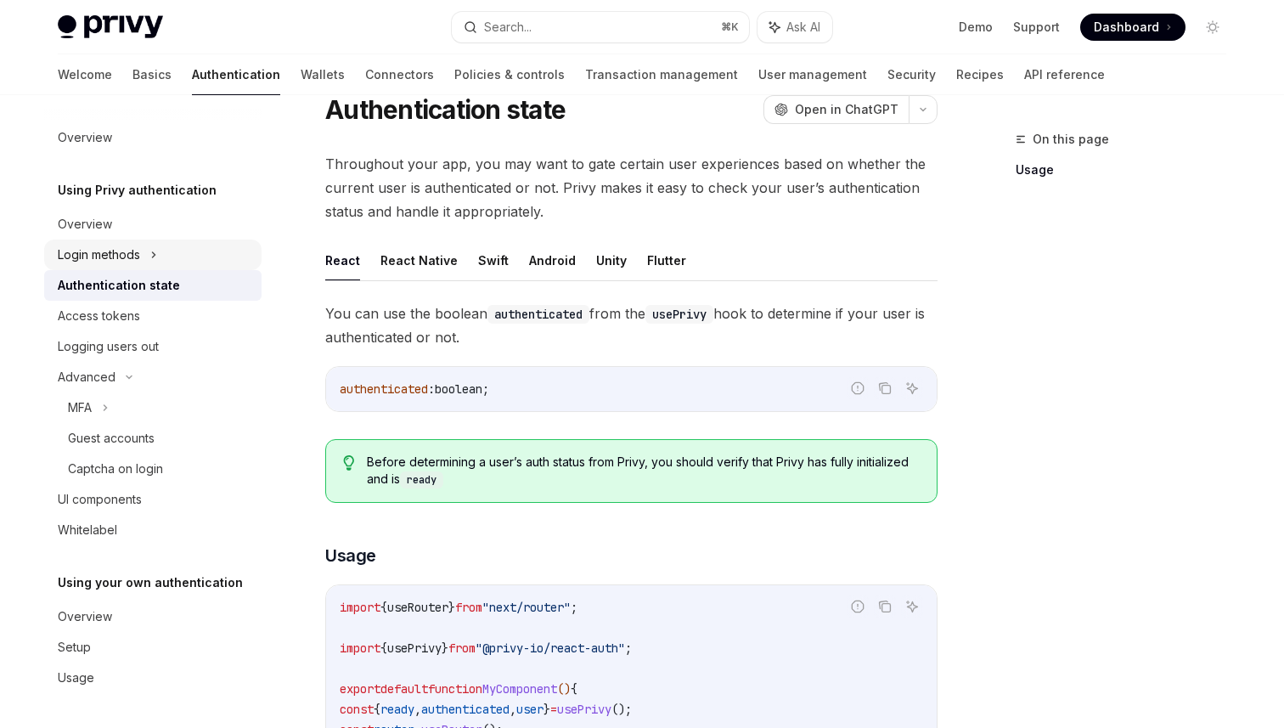
click at [165, 255] on div "Login methods" at bounding box center [152, 255] width 217 height 31
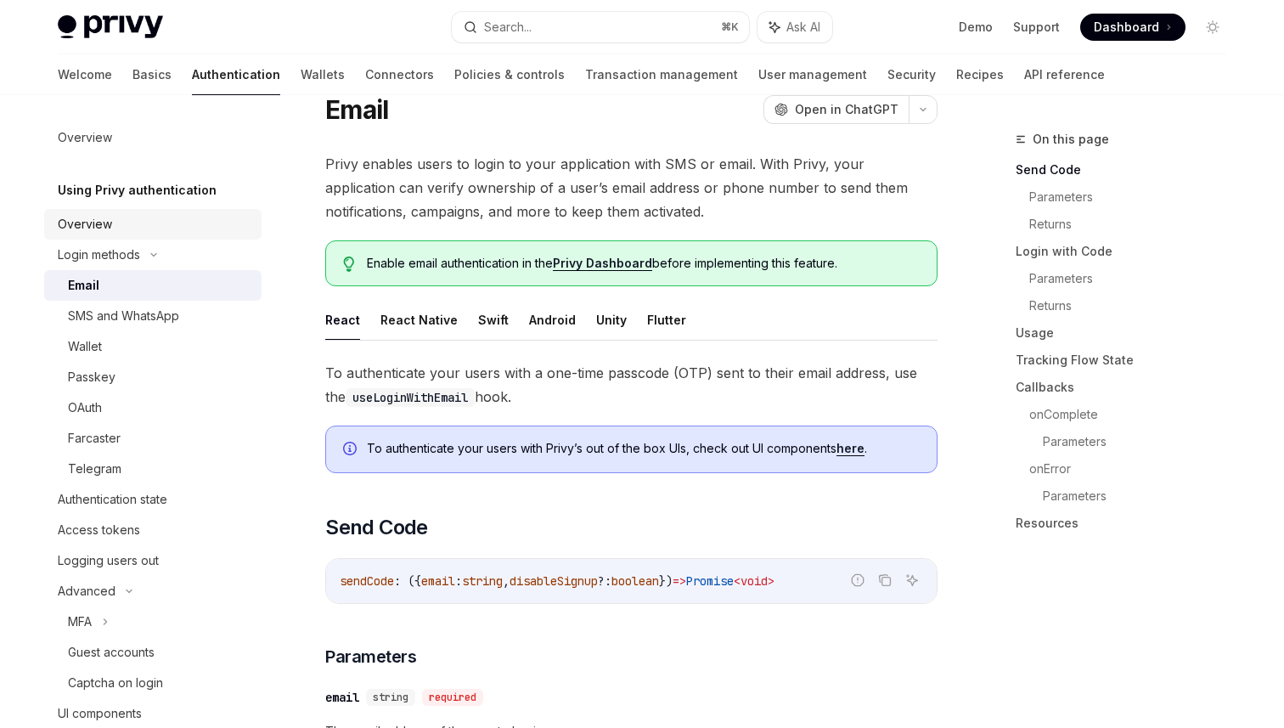
click at [121, 239] on link "Overview" at bounding box center [152, 224] width 217 height 31
type textarea "*"
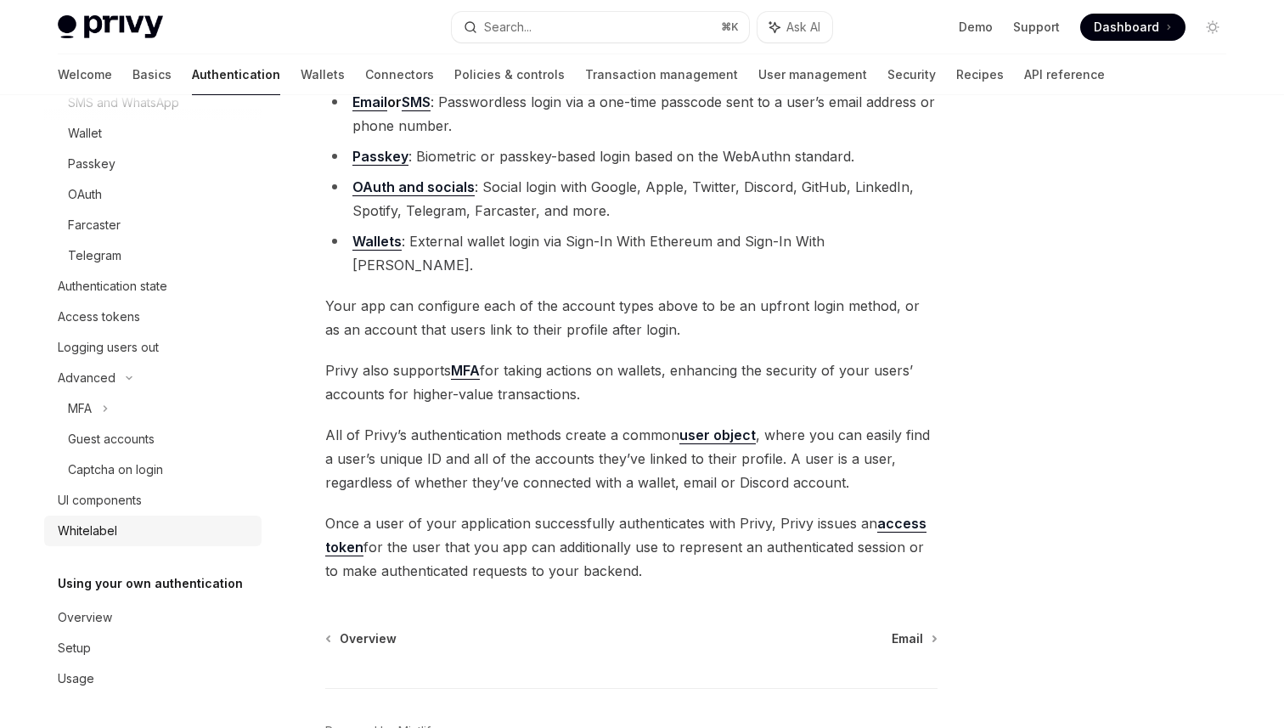
scroll to position [279, 0]
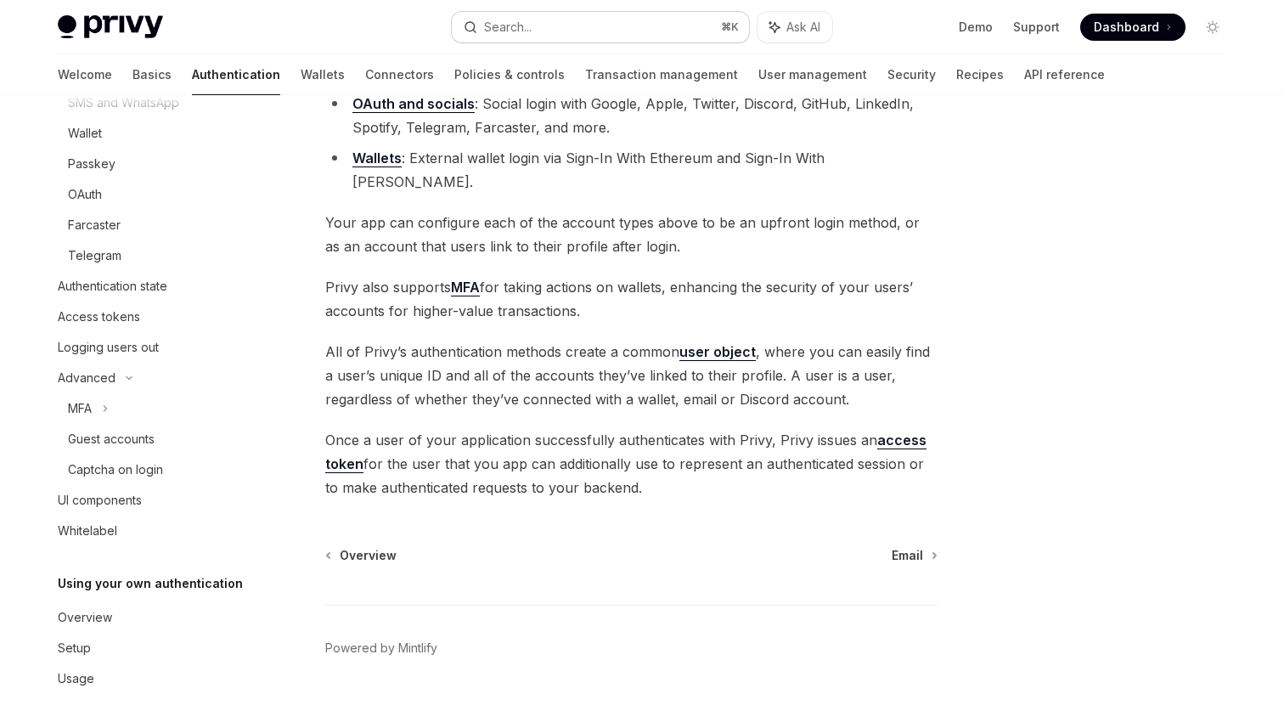
click at [540, 27] on button "Search... ⌘ K" at bounding box center [600, 27] width 297 height 31
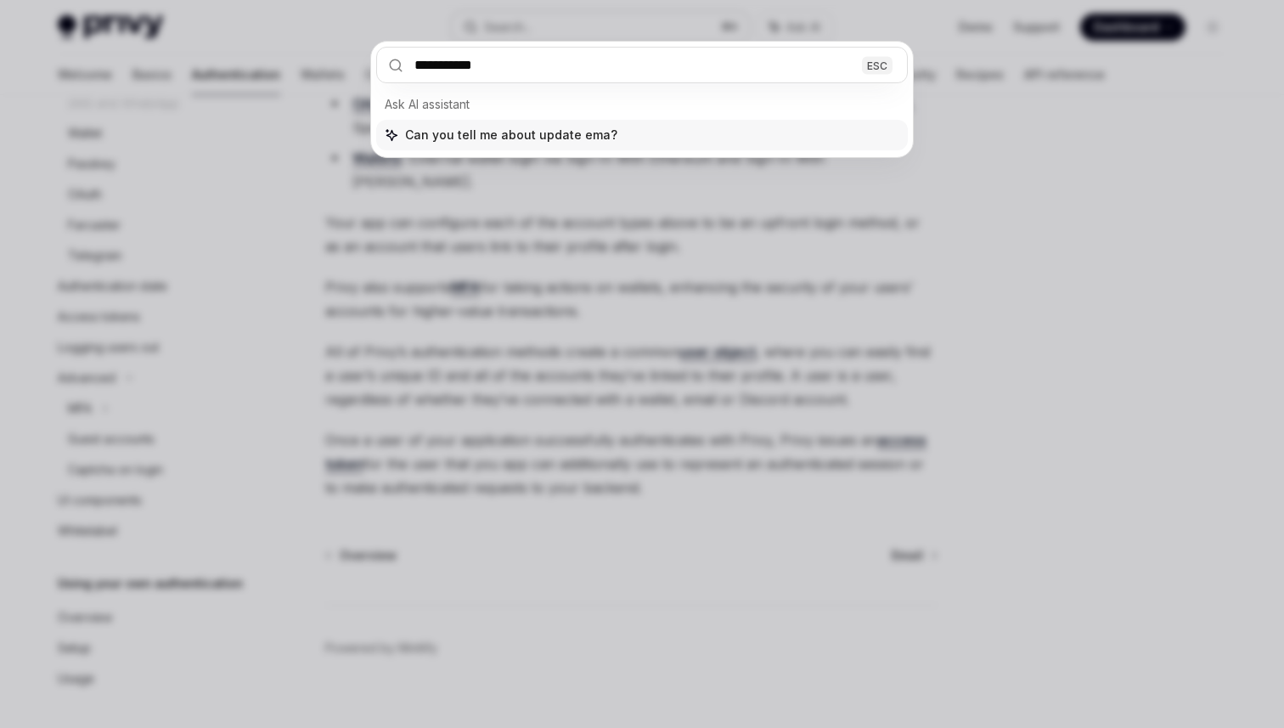
type input "**********"
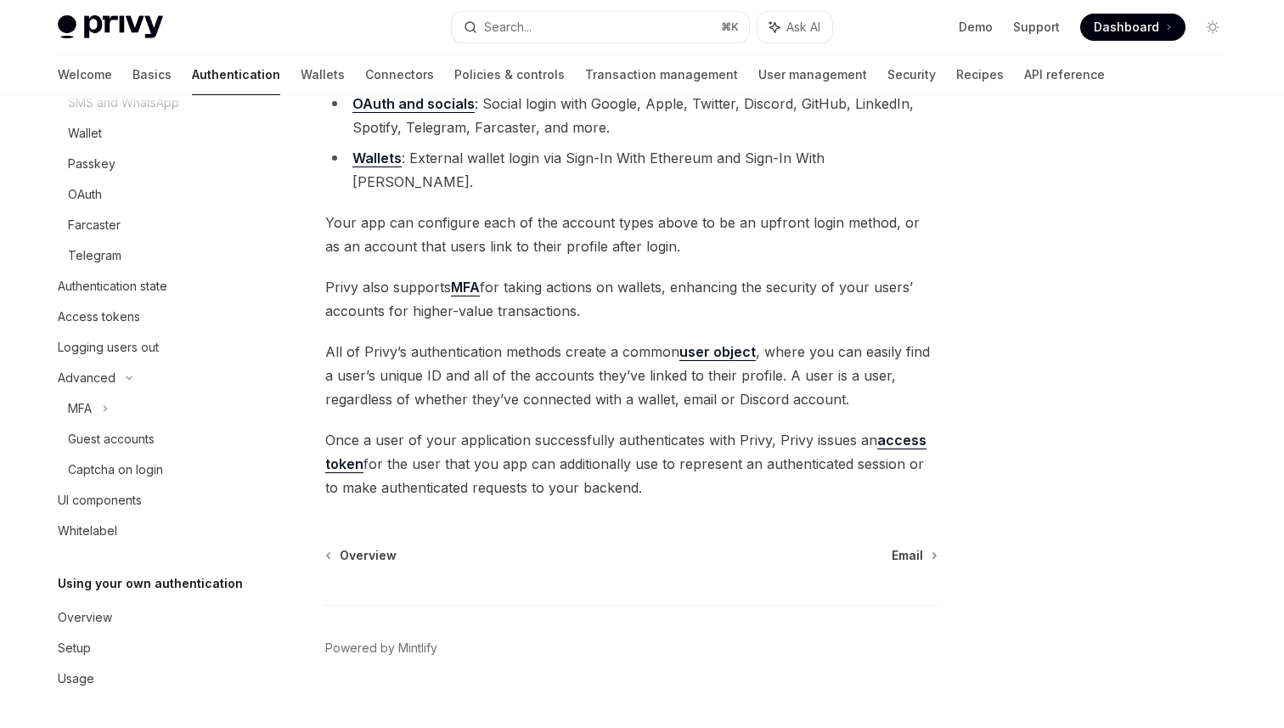
type textarea "*"
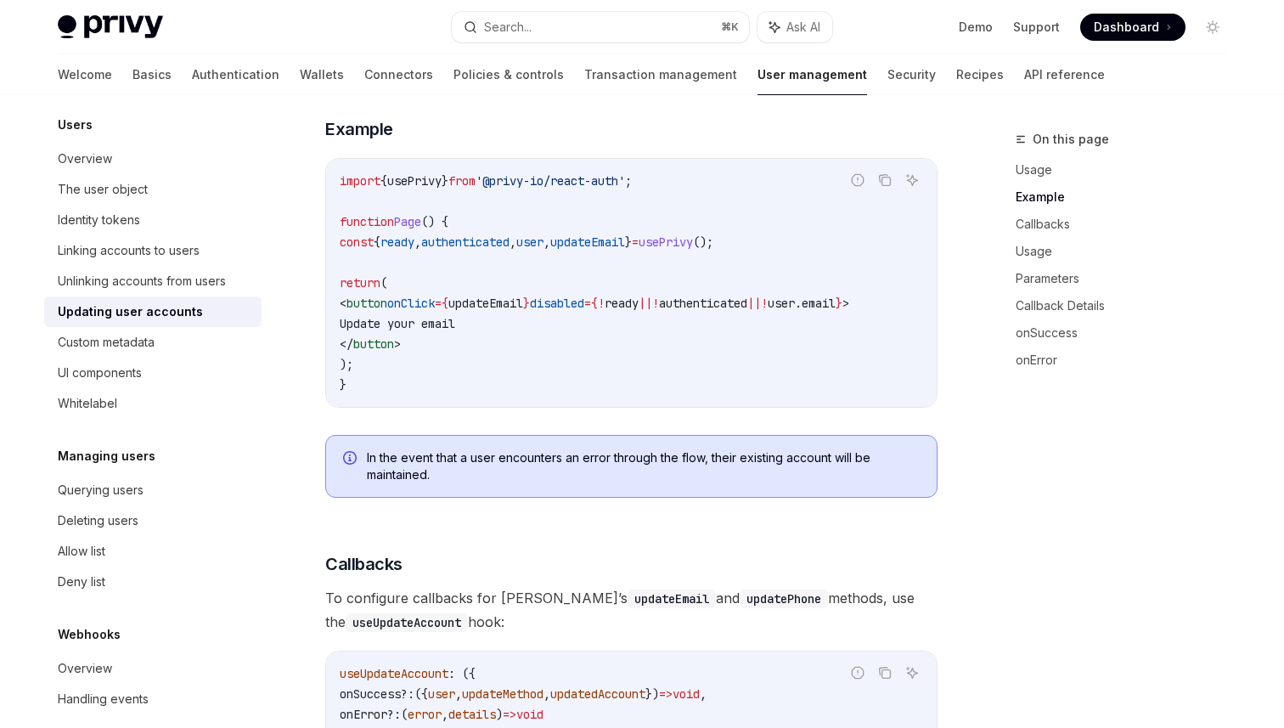
scroll to position [990, 0]
